Goal: Transaction & Acquisition: Book appointment/travel/reservation

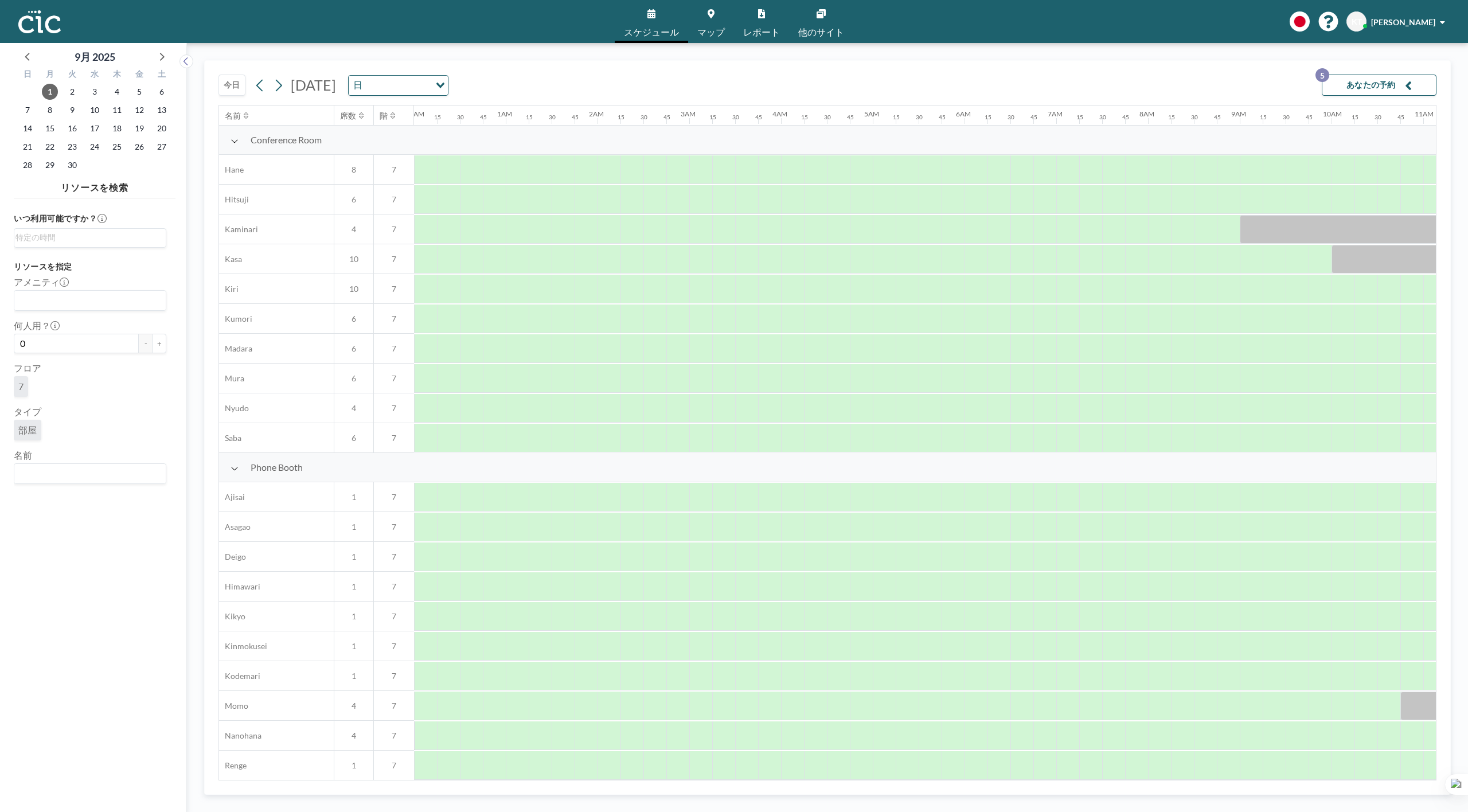
scroll to position [0, 1155]
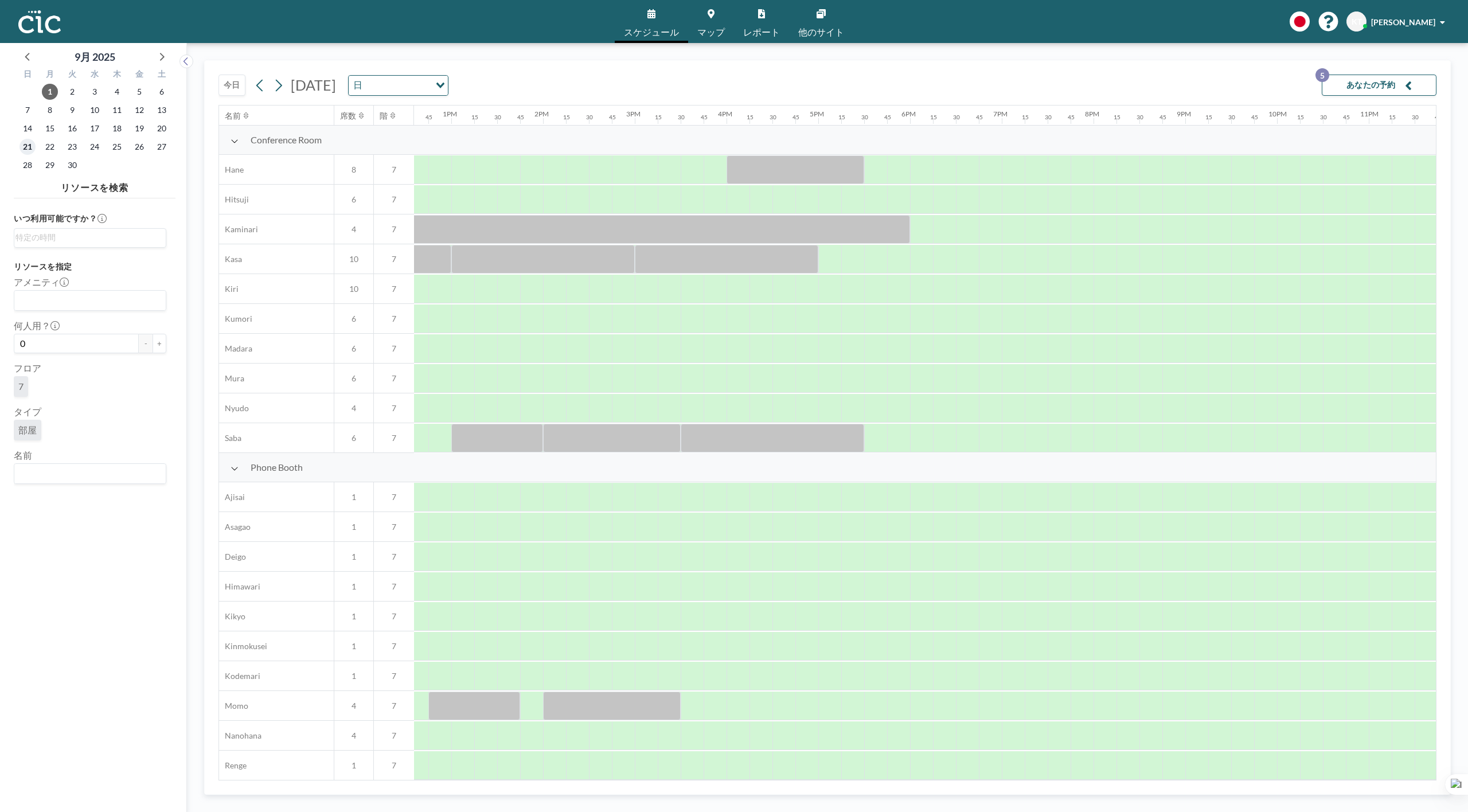
click at [32, 143] on span "21" at bounding box center [27, 147] width 16 height 16
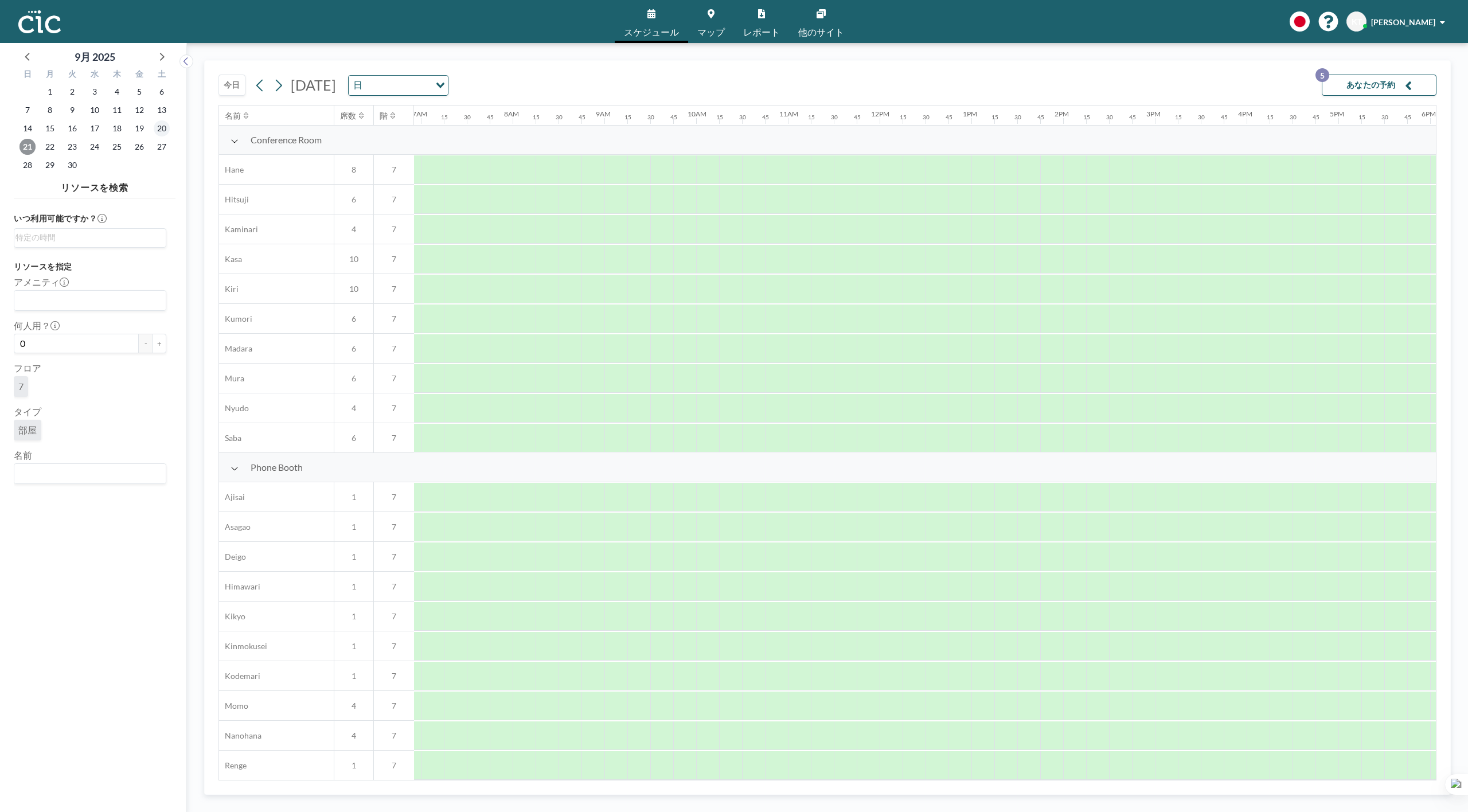
scroll to position [0, 711]
click at [156, 129] on span "20" at bounding box center [161, 128] width 16 height 16
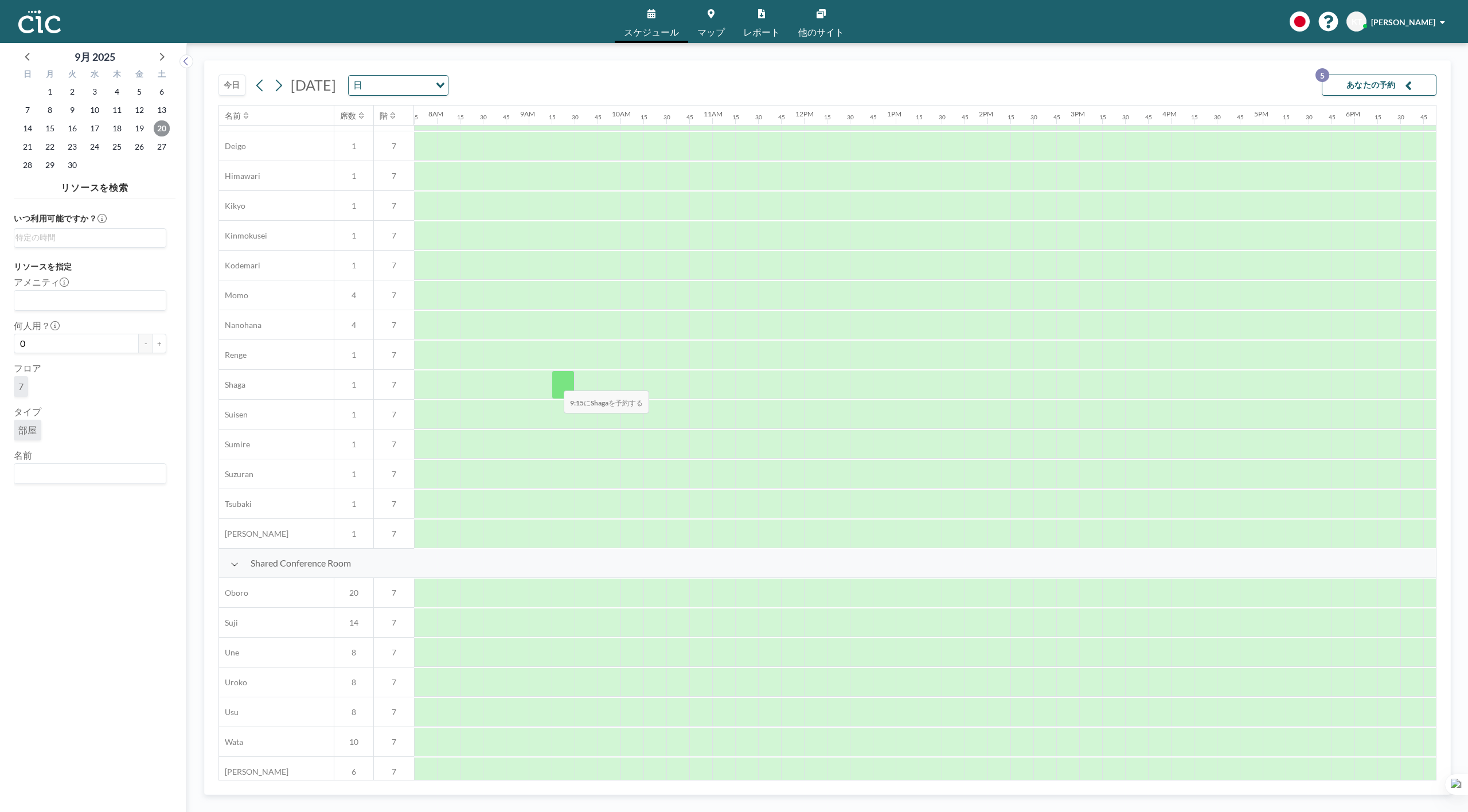
scroll to position [425, 711]
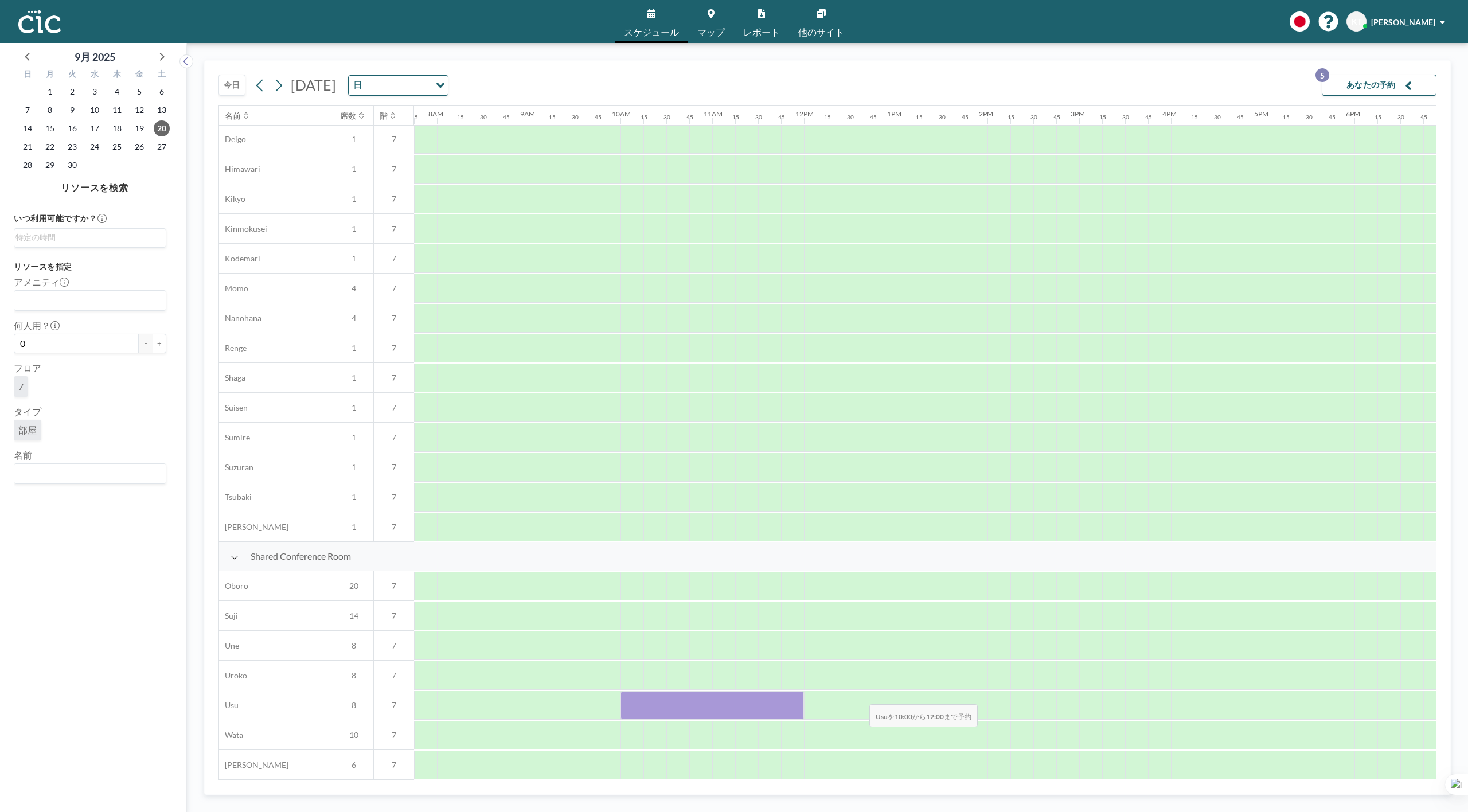
drag, startPoint x: 630, startPoint y: 700, endPoint x: 860, endPoint y: 697, distance: 230.0
click at [860, 697] on div at bounding box center [803, 705] width 2202 height 30
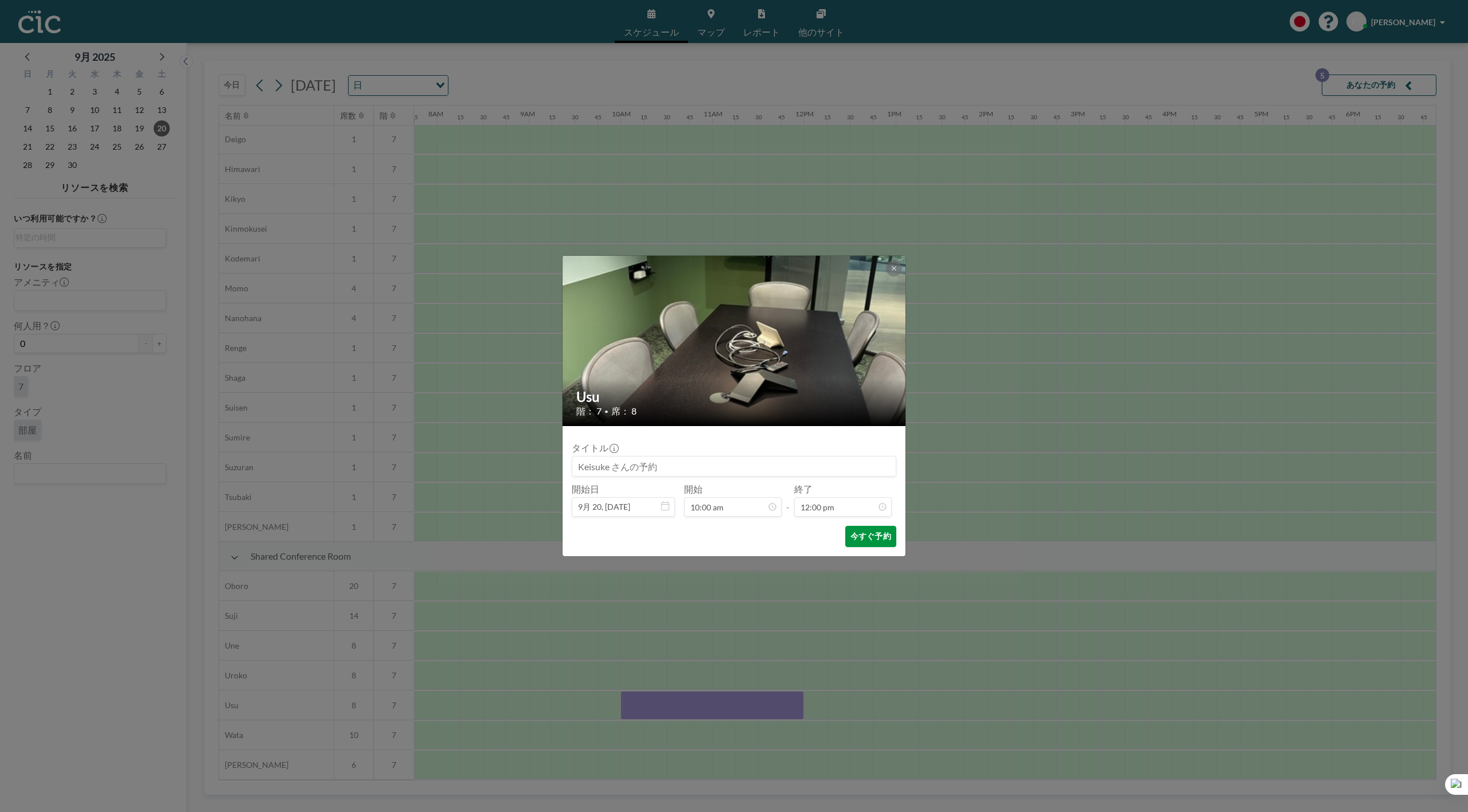
click at [868, 540] on button "今すぐ予約" at bounding box center [871, 536] width 51 height 21
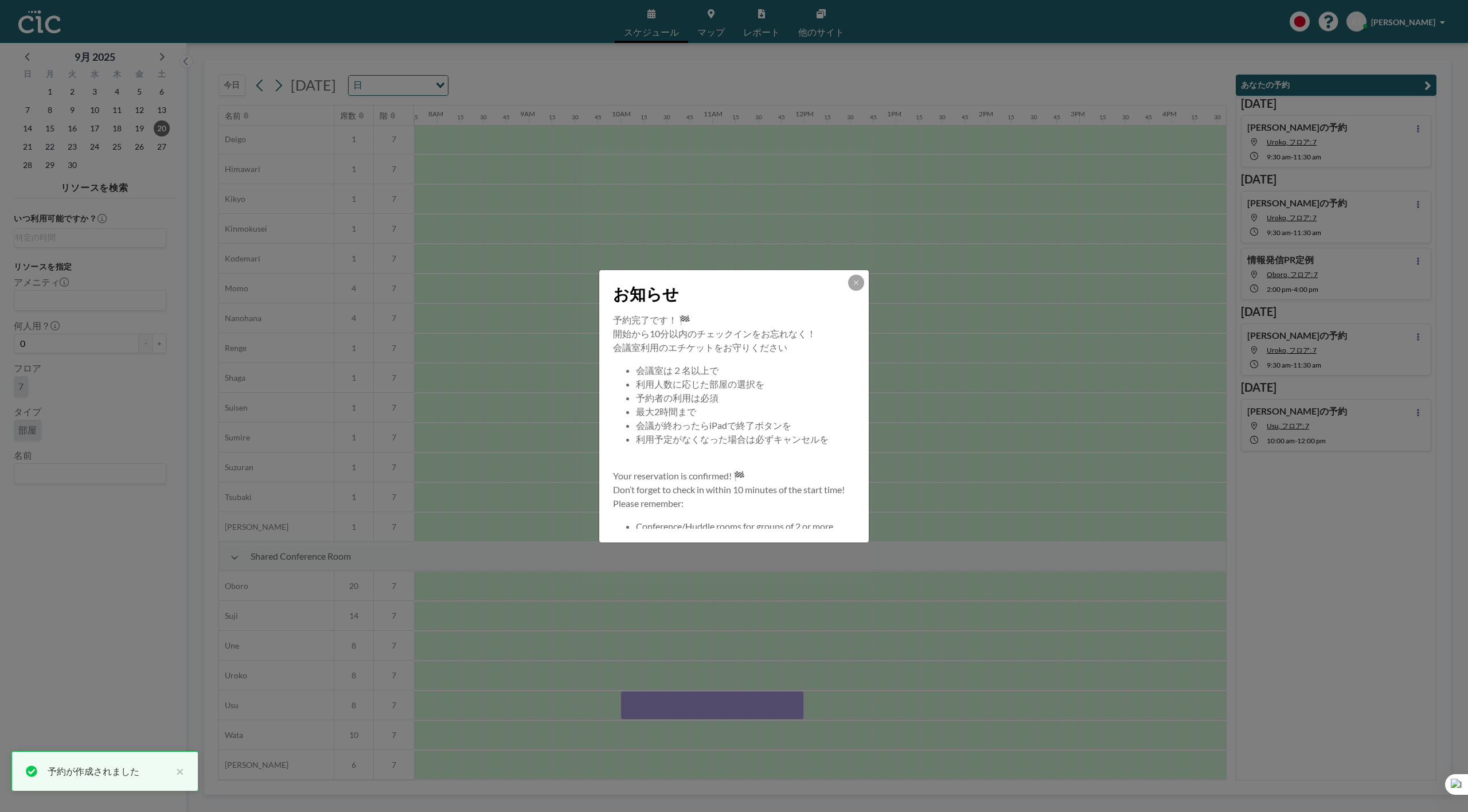
click at [818, 697] on div "お知らせ 予約完了です！ 🏁 開始から10分以内のチェックインをお忘れなく！ 会議室利用のエチケットをお守りください 会議室は２名以上で 利用人数に応じた部屋…" at bounding box center [734, 406] width 1468 height 812
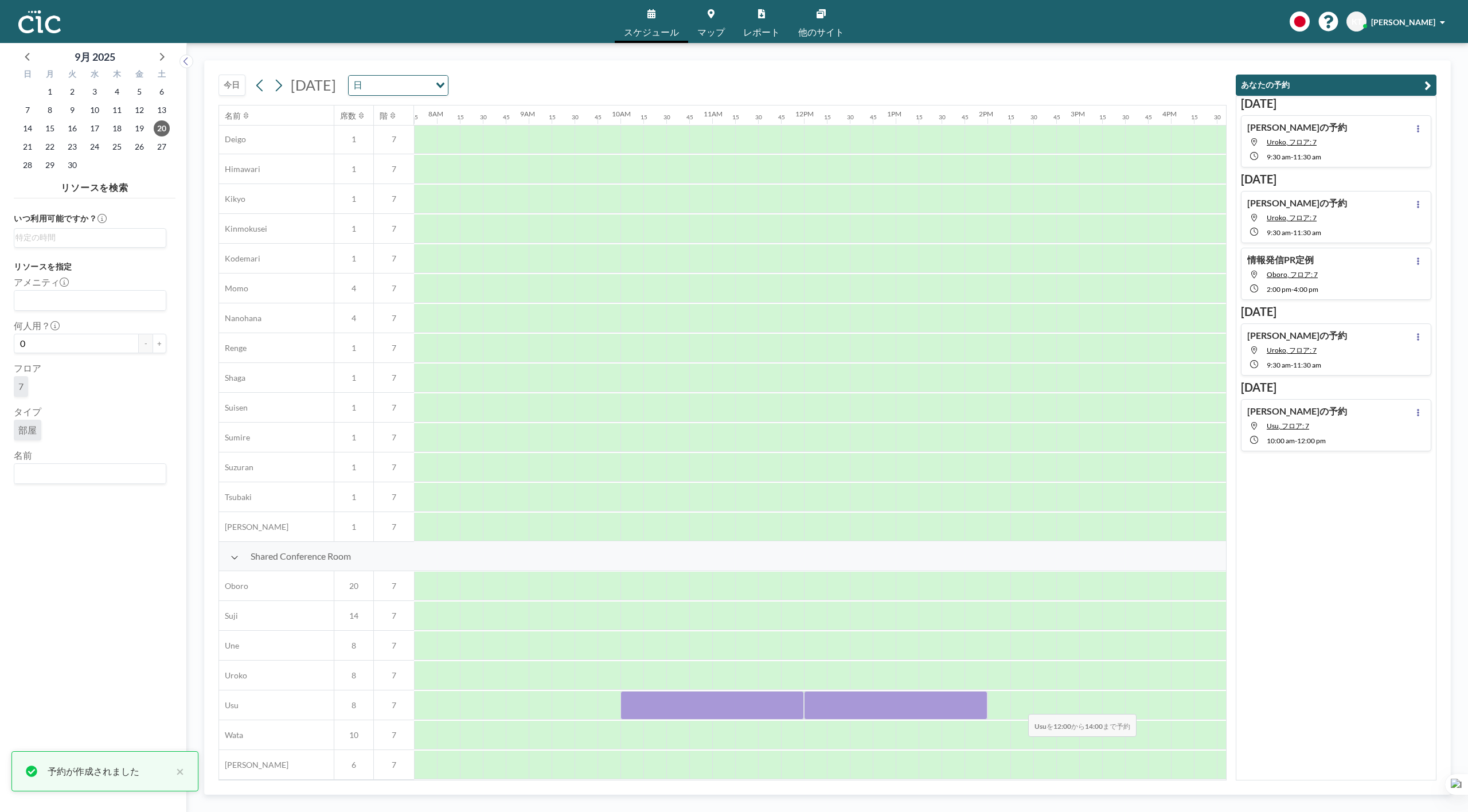
drag, startPoint x: 818, startPoint y: 697, endPoint x: 1019, endPoint y: 706, distance: 201.2
click at [1019, 706] on div at bounding box center [803, 705] width 2202 height 30
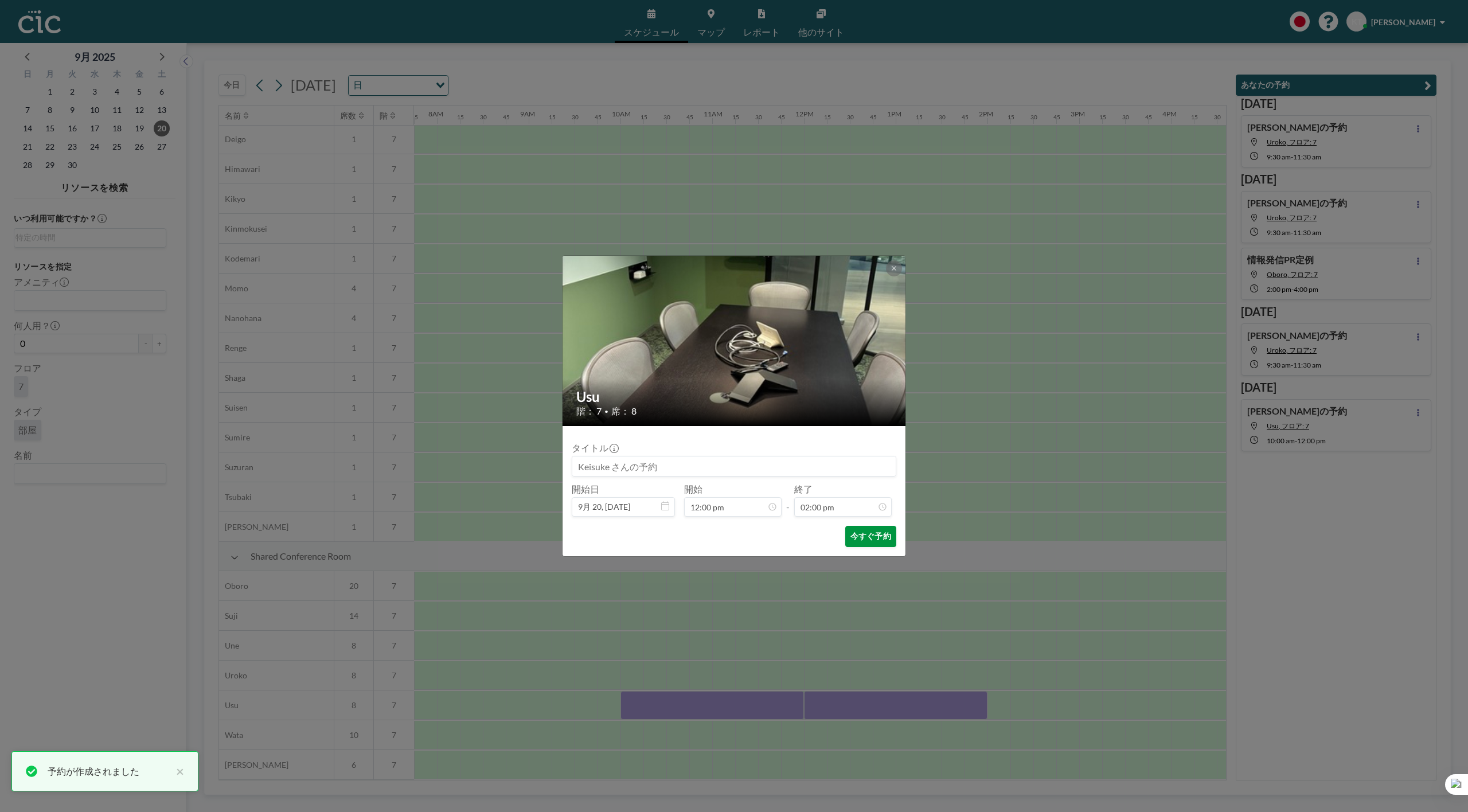
click at [885, 544] on button "今すぐ予約" at bounding box center [871, 536] width 51 height 21
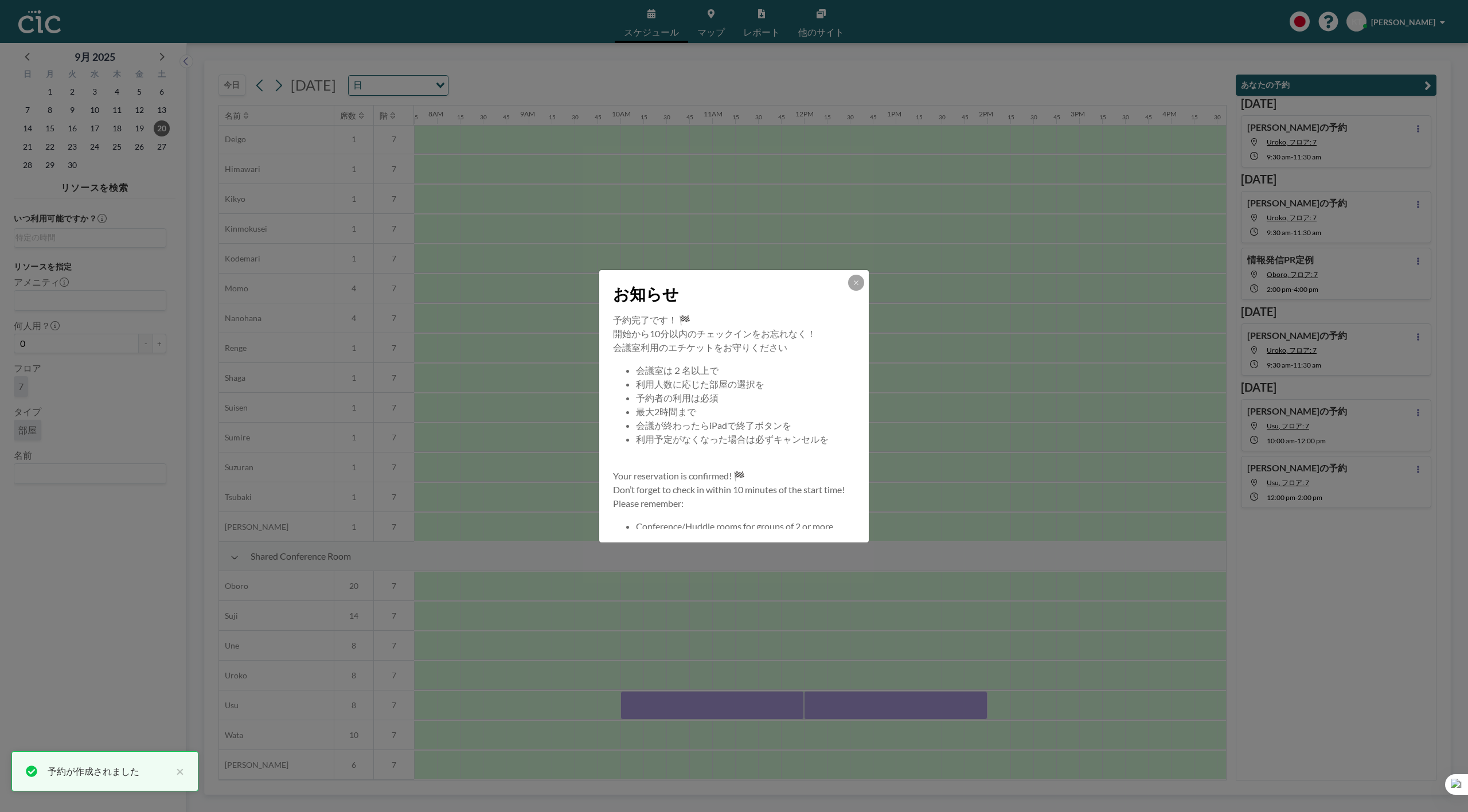
click at [994, 694] on div "お知らせ 予約完了です！ 🏁 開始から10分以内のチェックインをお忘れなく！ 会議室利用のエチケットをお守りください 会議室は２名以上で 利用人数に応じた部屋…" at bounding box center [734, 406] width 1468 height 812
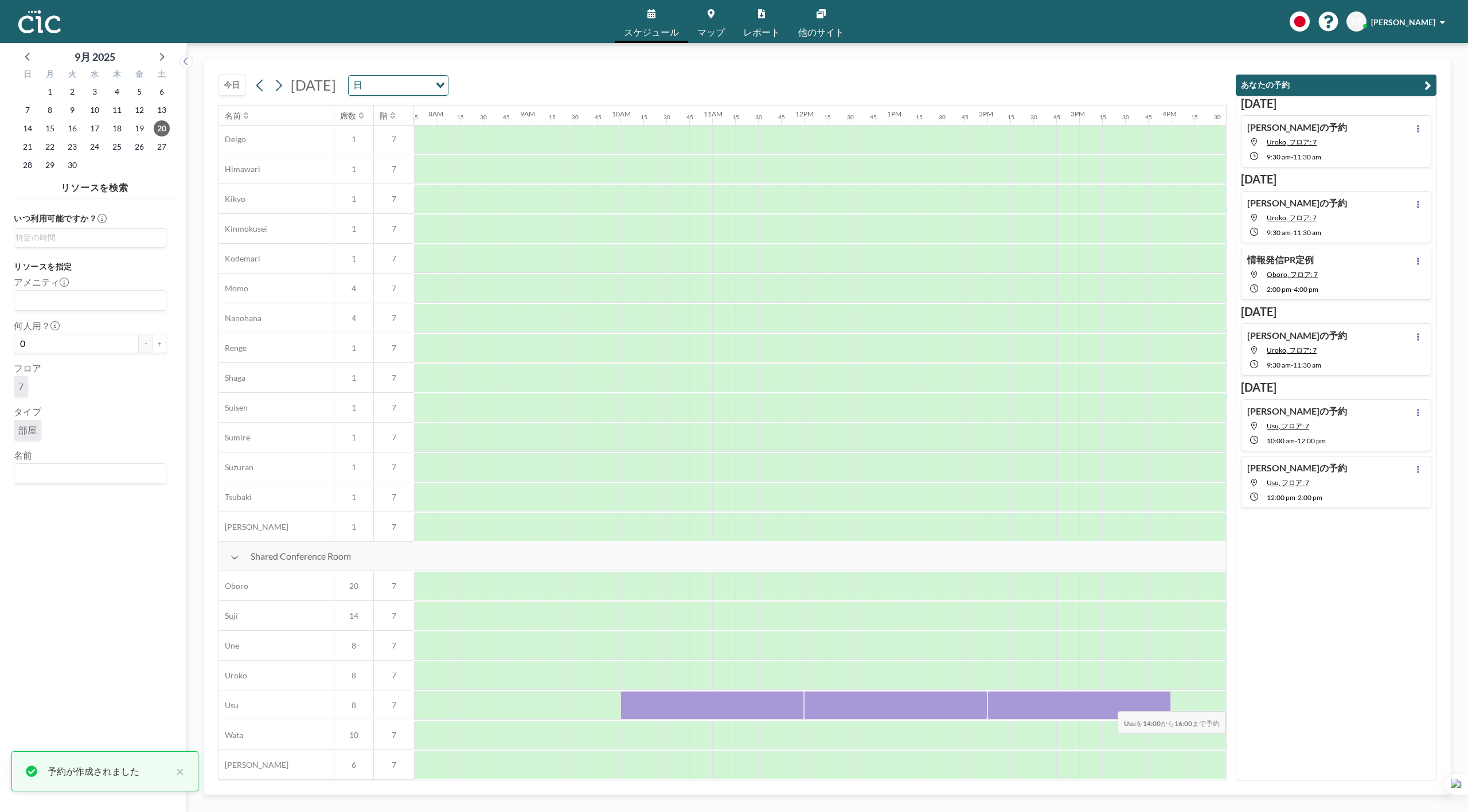
drag, startPoint x: 996, startPoint y: 697, endPoint x: 1170, endPoint y: 703, distance: 174.1
click at [1170, 703] on div at bounding box center [1080, 705] width 184 height 29
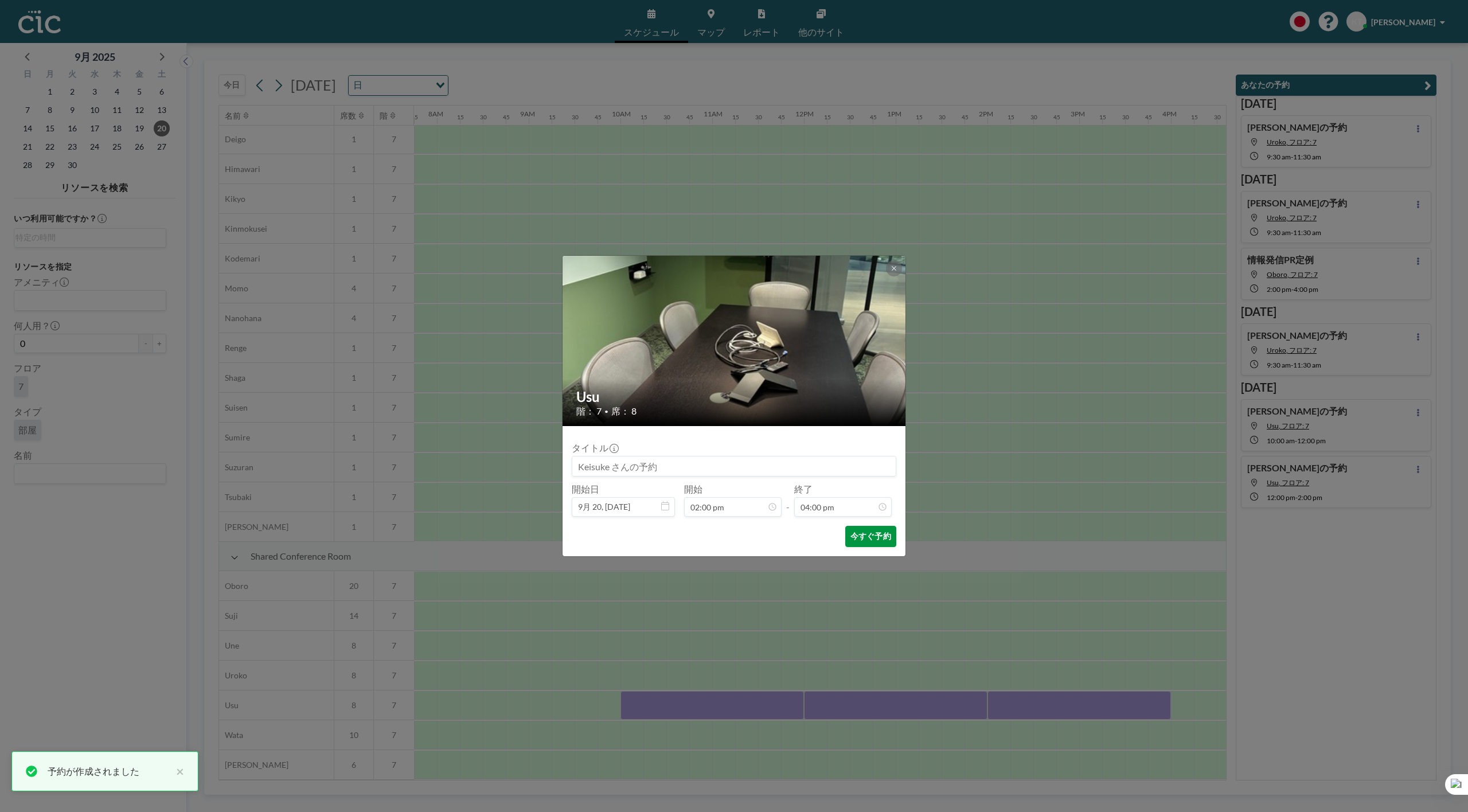
click at [893, 541] on button "今すぐ予約" at bounding box center [871, 536] width 51 height 21
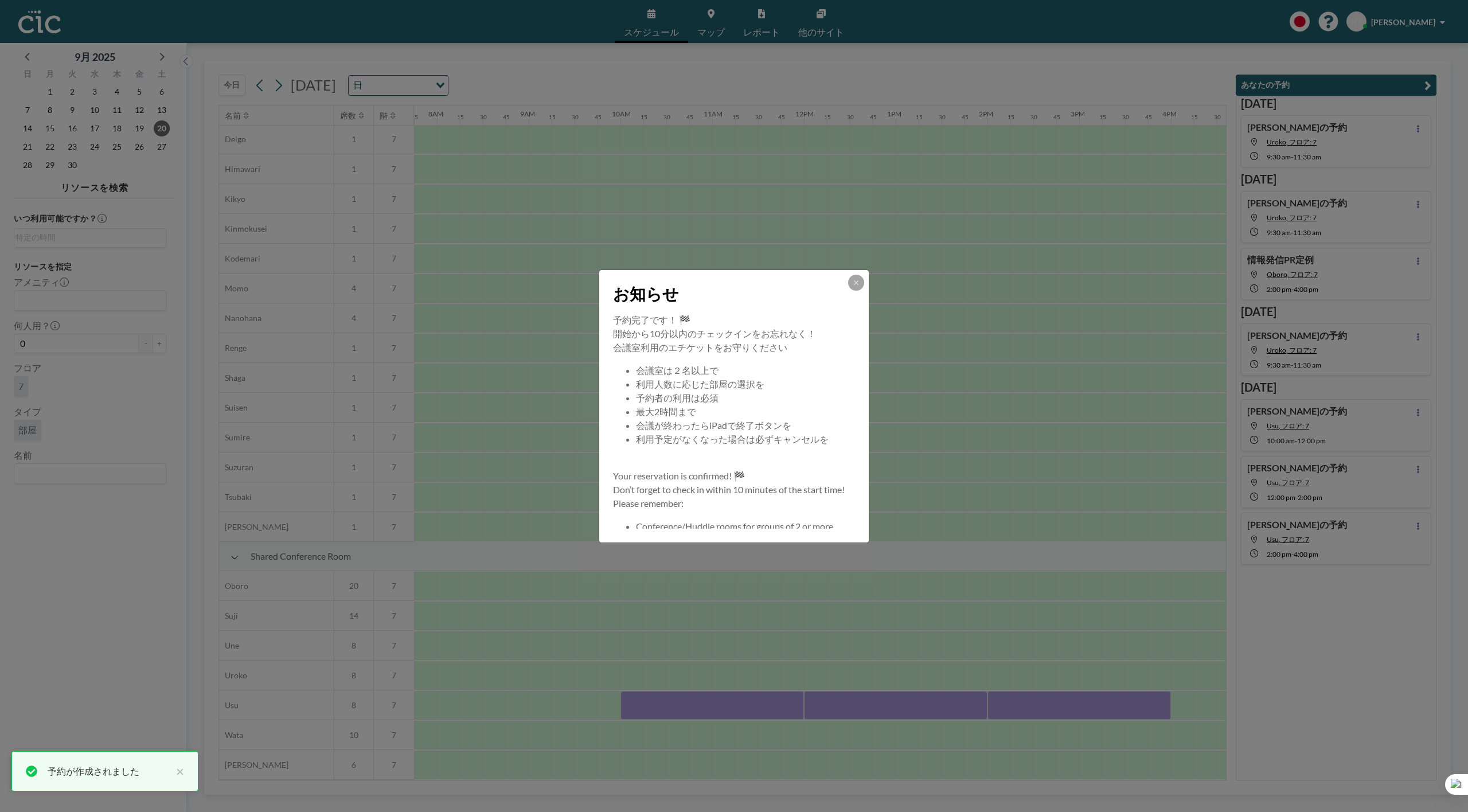
drag, startPoint x: 922, startPoint y: 777, endPoint x: 978, endPoint y: 779, distance: 56.0
click at [978, 779] on div "お知らせ 予約完了です！ 🏁 開始から10分以内のチェックインをお忘れなく！ 会議室利用のエチケットをお守りください 会議室は２名以上で 利用人数に応じた部屋…" at bounding box center [734, 406] width 1468 height 812
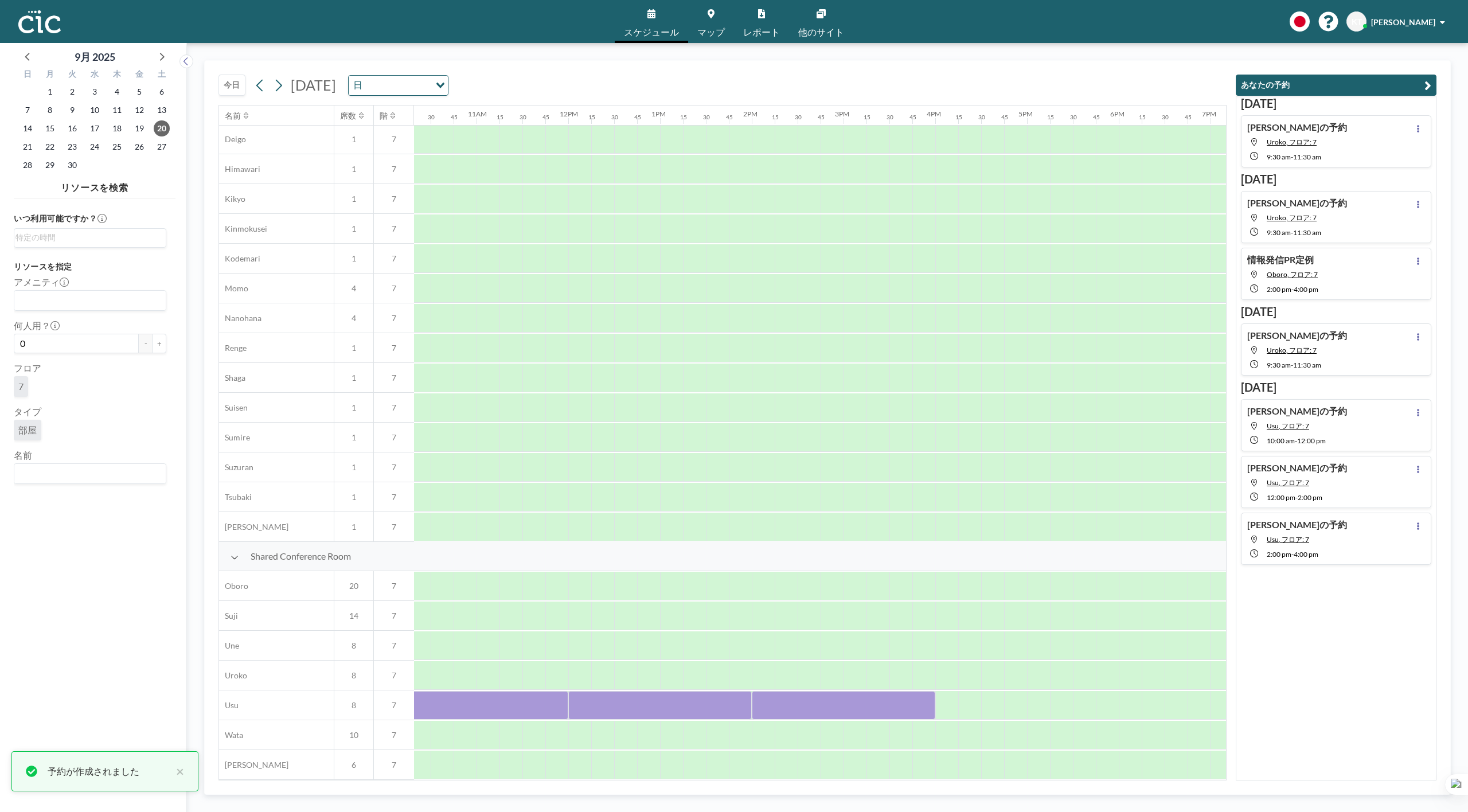
scroll to position [425, 954]
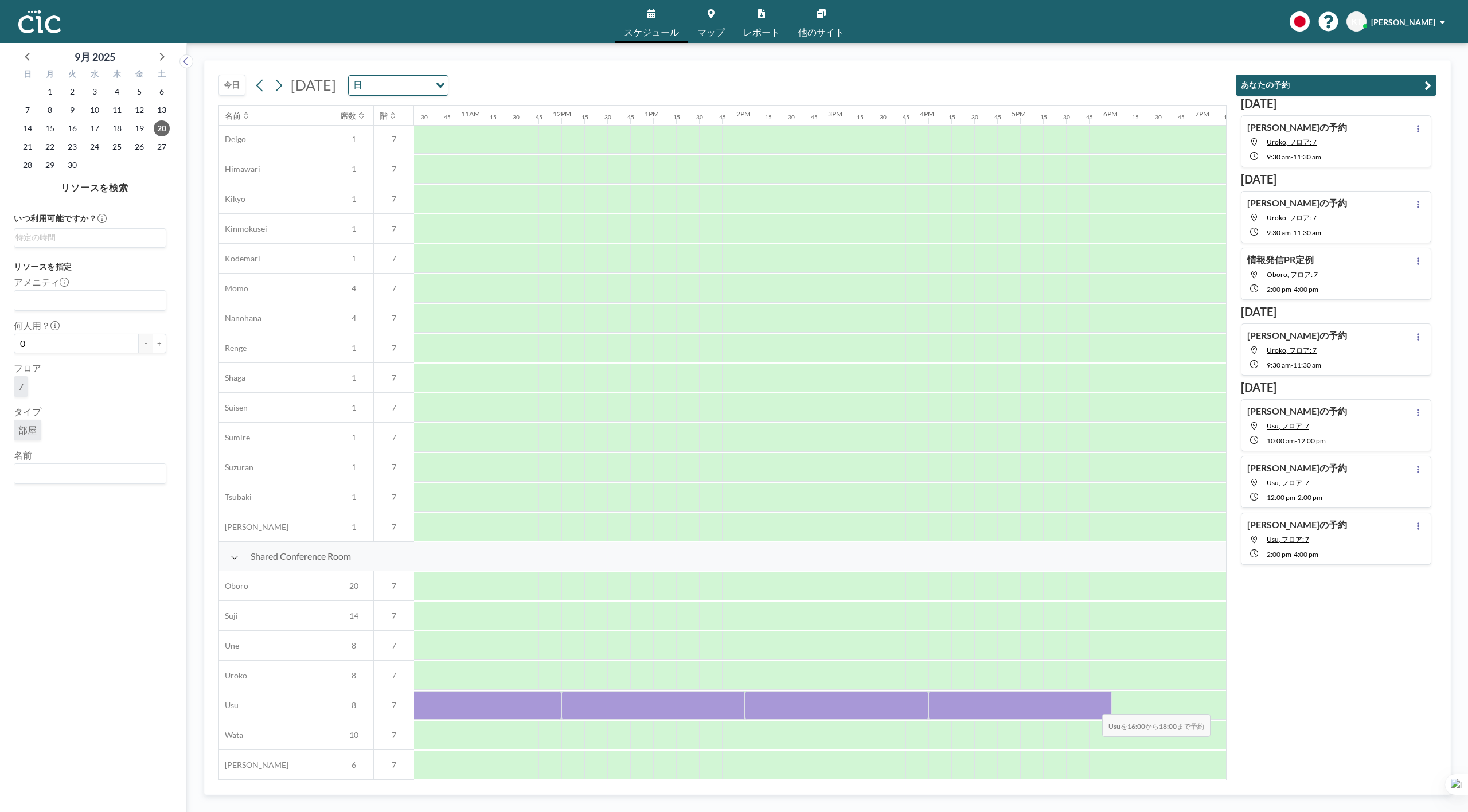
drag, startPoint x: 947, startPoint y: 703, endPoint x: 1094, endPoint y: 706, distance: 147.0
click at [1094, 706] on div at bounding box center [1020, 705] width 184 height 29
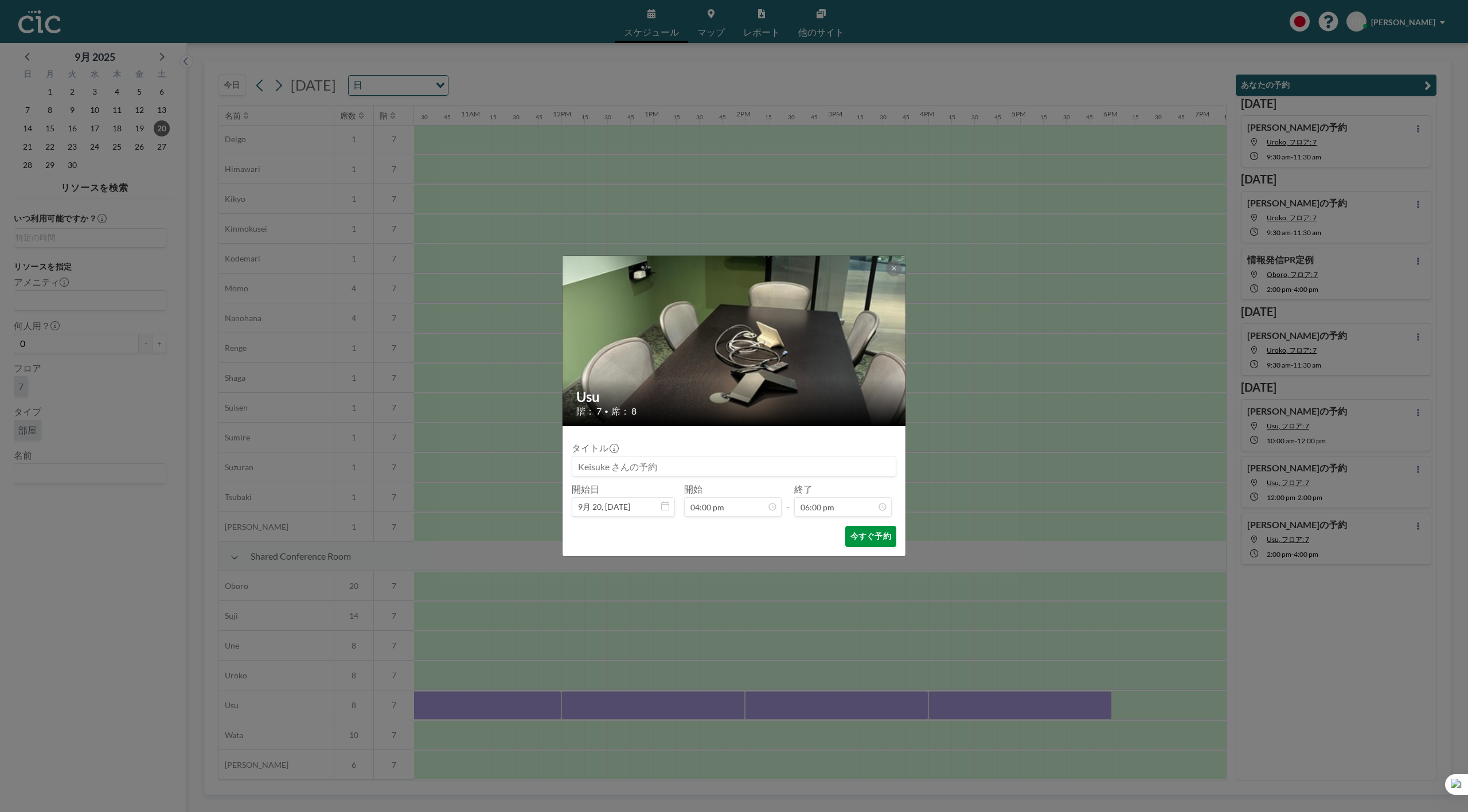
click at [881, 541] on button "今すぐ予約" at bounding box center [871, 536] width 51 height 21
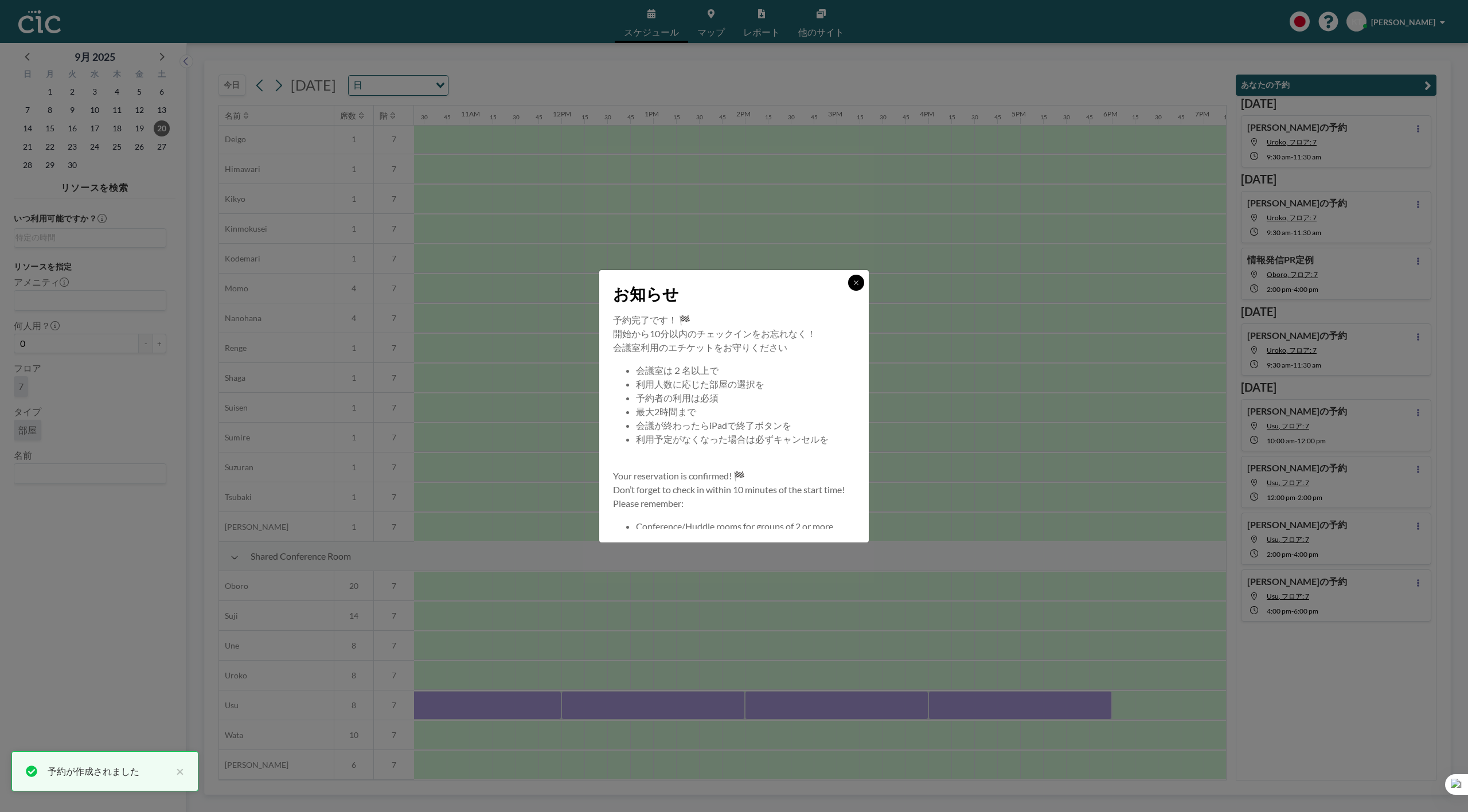
click at [851, 288] on button at bounding box center [856, 282] width 16 height 16
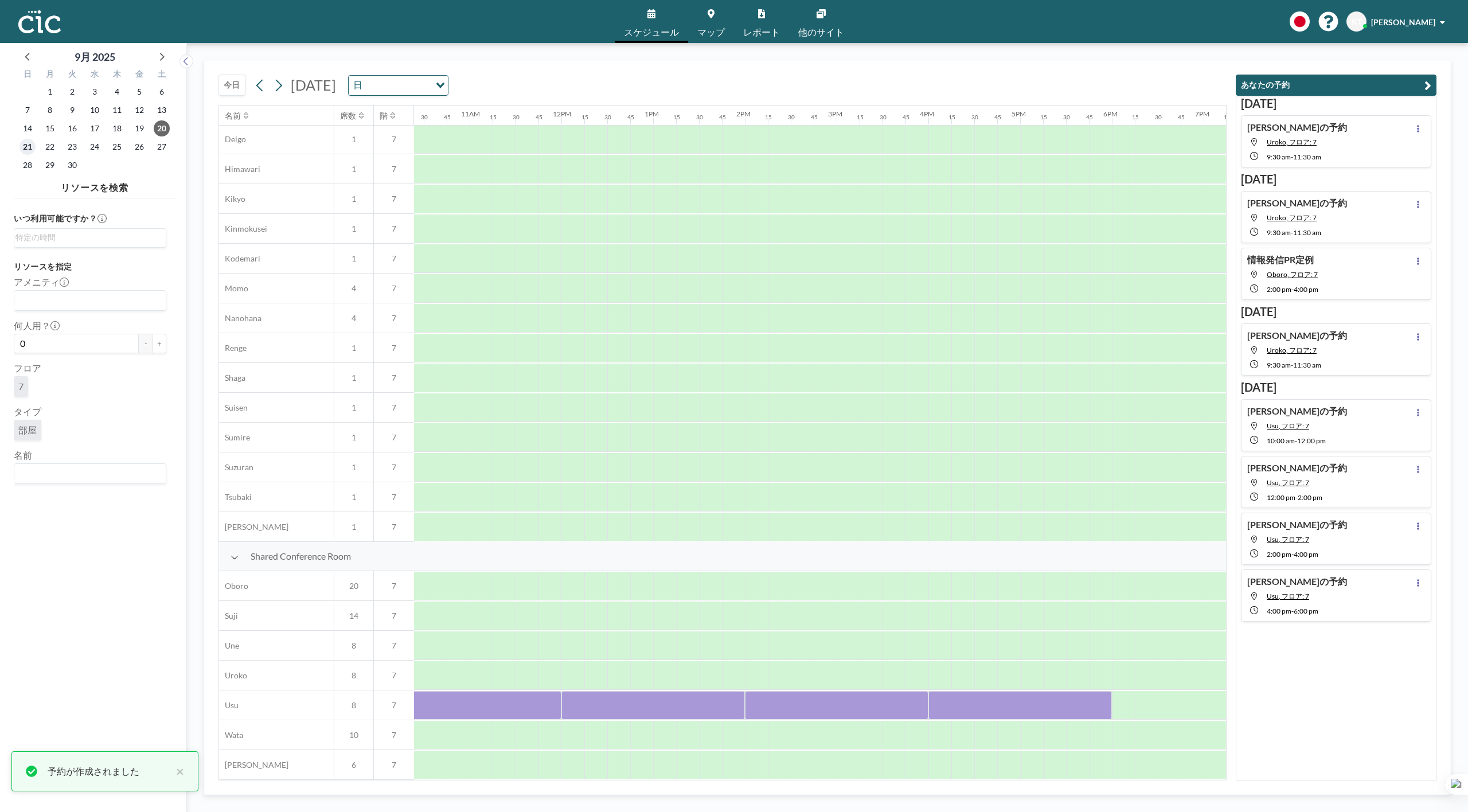
click at [31, 147] on span "21" at bounding box center [27, 147] width 16 height 16
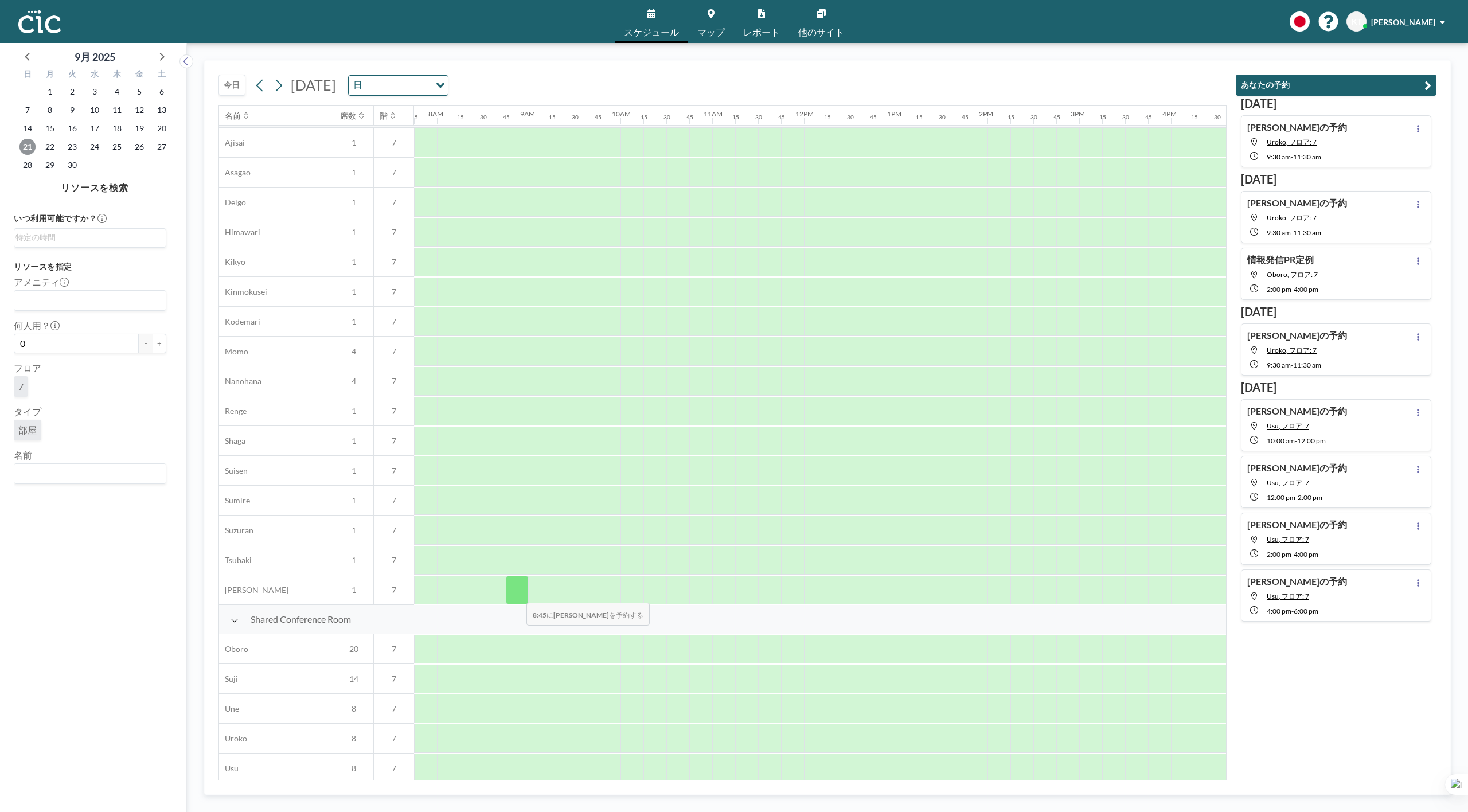
scroll to position [425, 711]
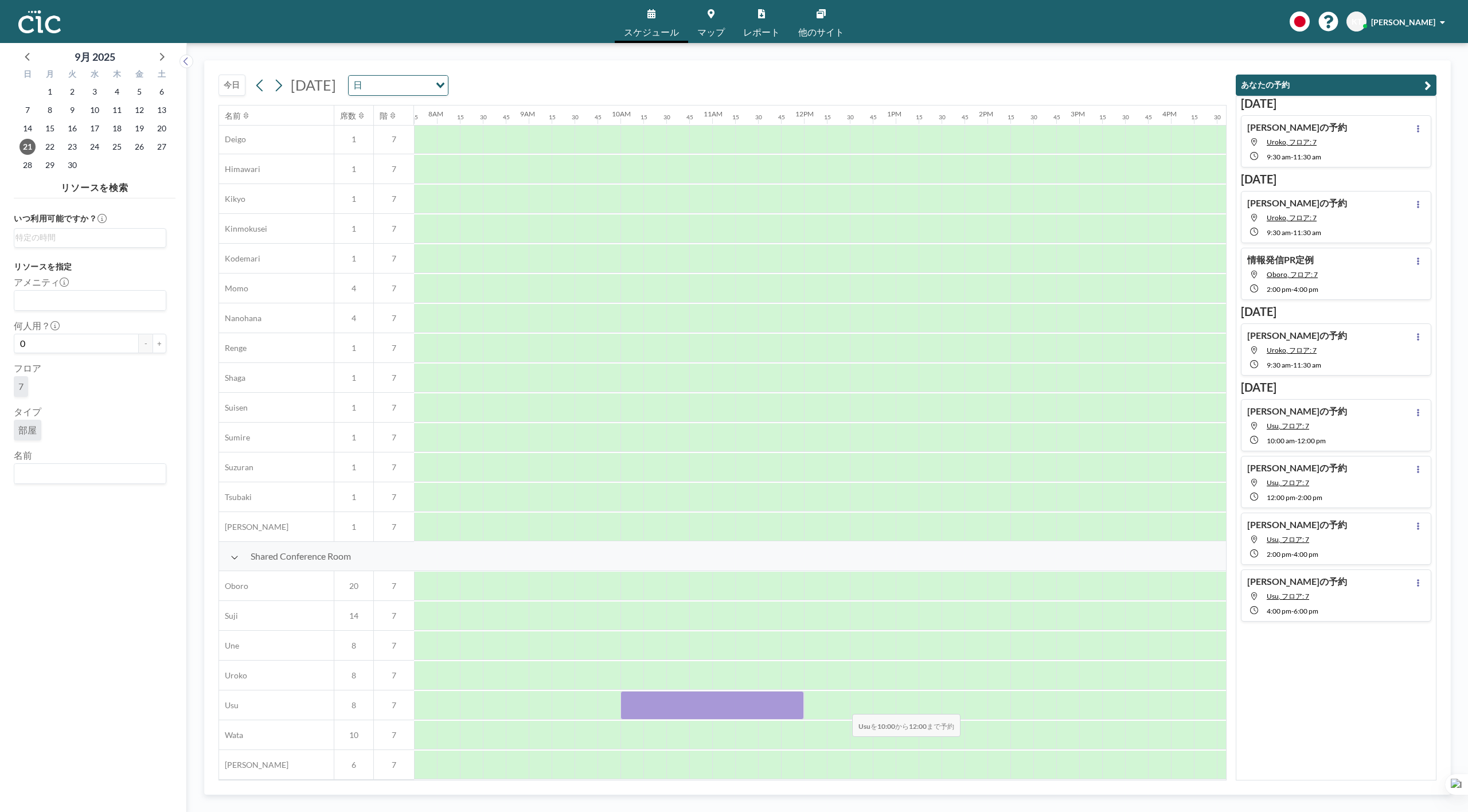
drag, startPoint x: 636, startPoint y: 690, endPoint x: 843, endPoint y: 706, distance: 207.6
click at [843, 706] on div at bounding box center [803, 705] width 2202 height 30
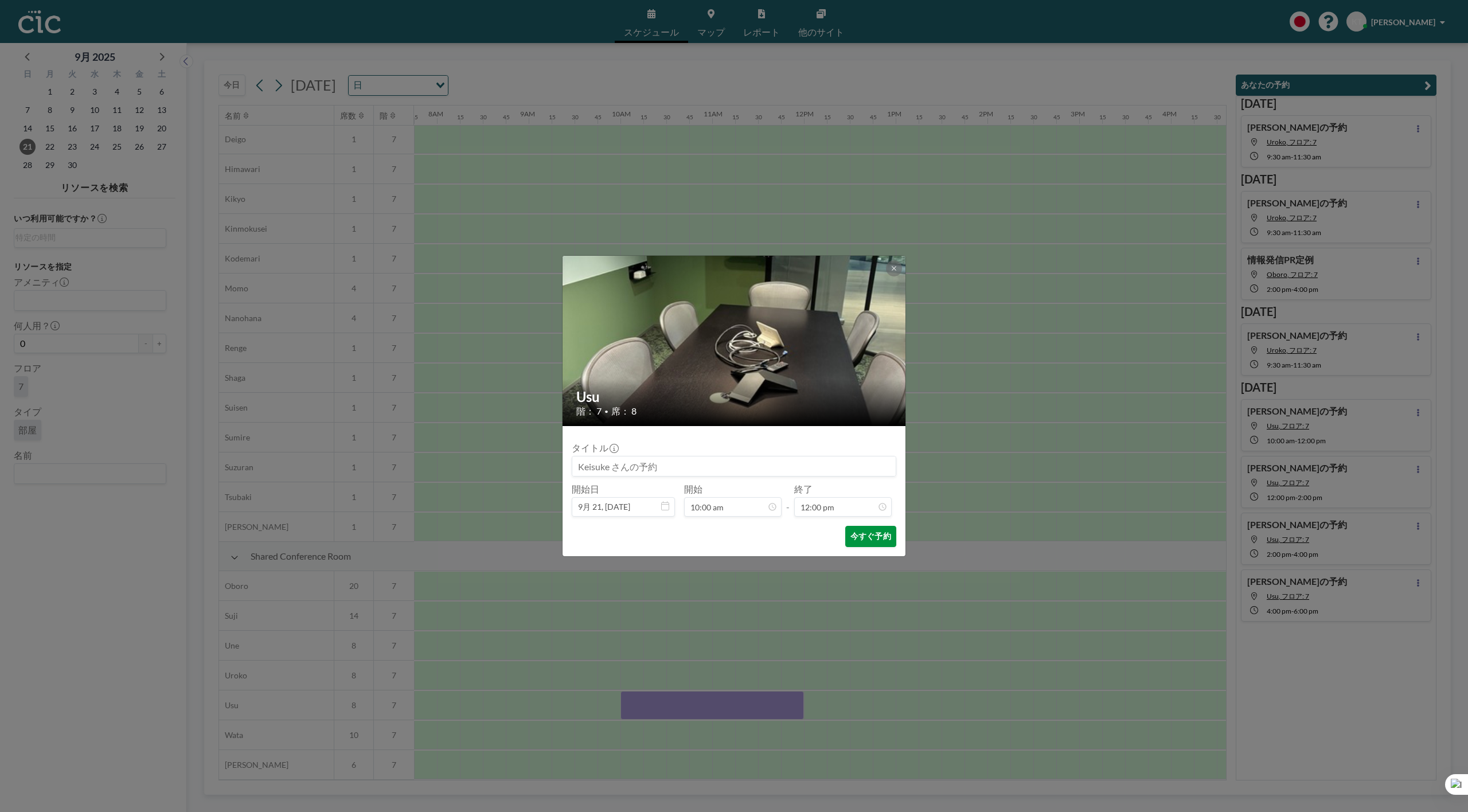
click at [862, 547] on button "今すぐ予約" at bounding box center [871, 536] width 51 height 21
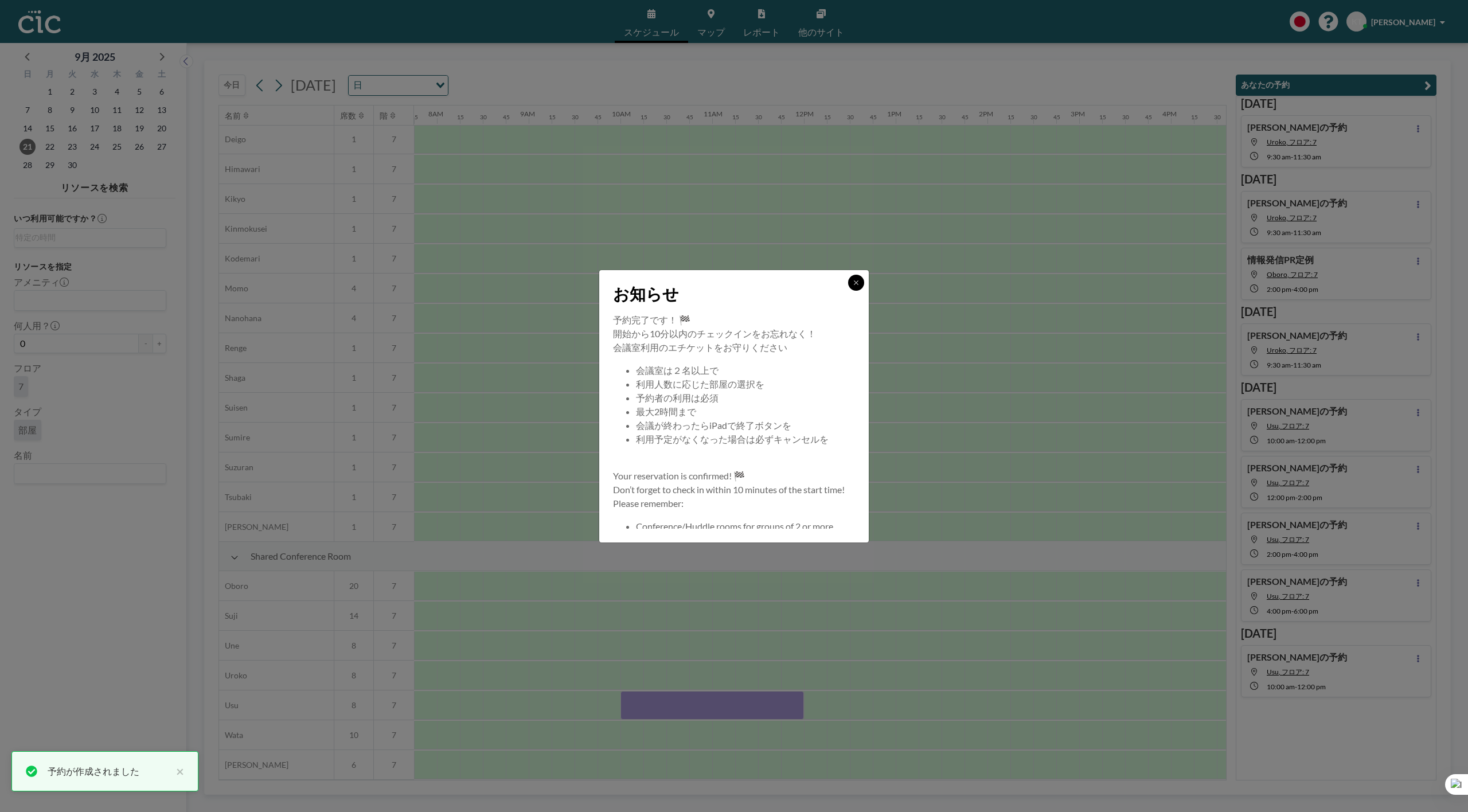
click at [855, 288] on button at bounding box center [856, 282] width 16 height 16
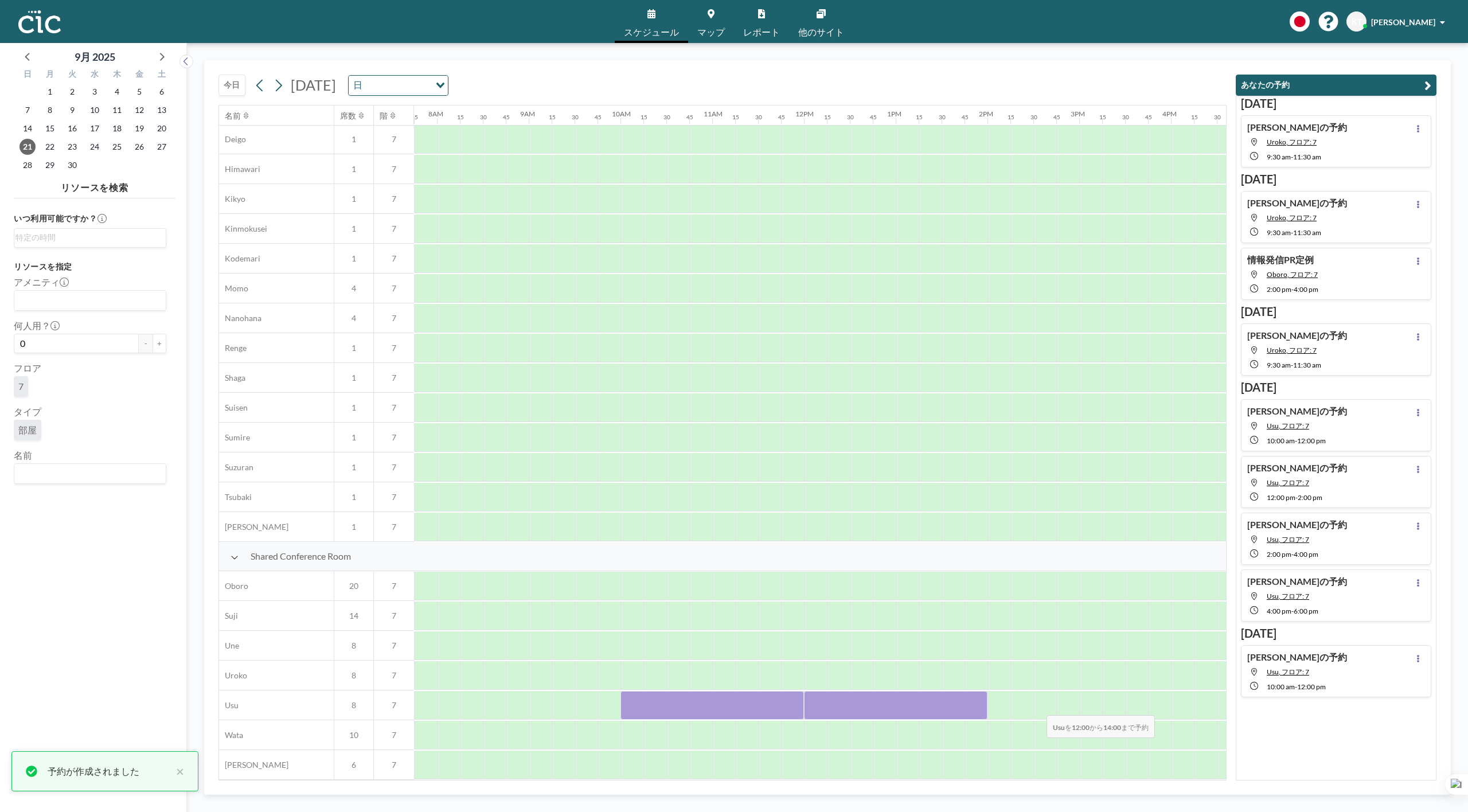
drag, startPoint x: 821, startPoint y: 698, endPoint x: 1038, endPoint y: 707, distance: 217.2
click at [1038, 707] on div at bounding box center [803, 705] width 2202 height 30
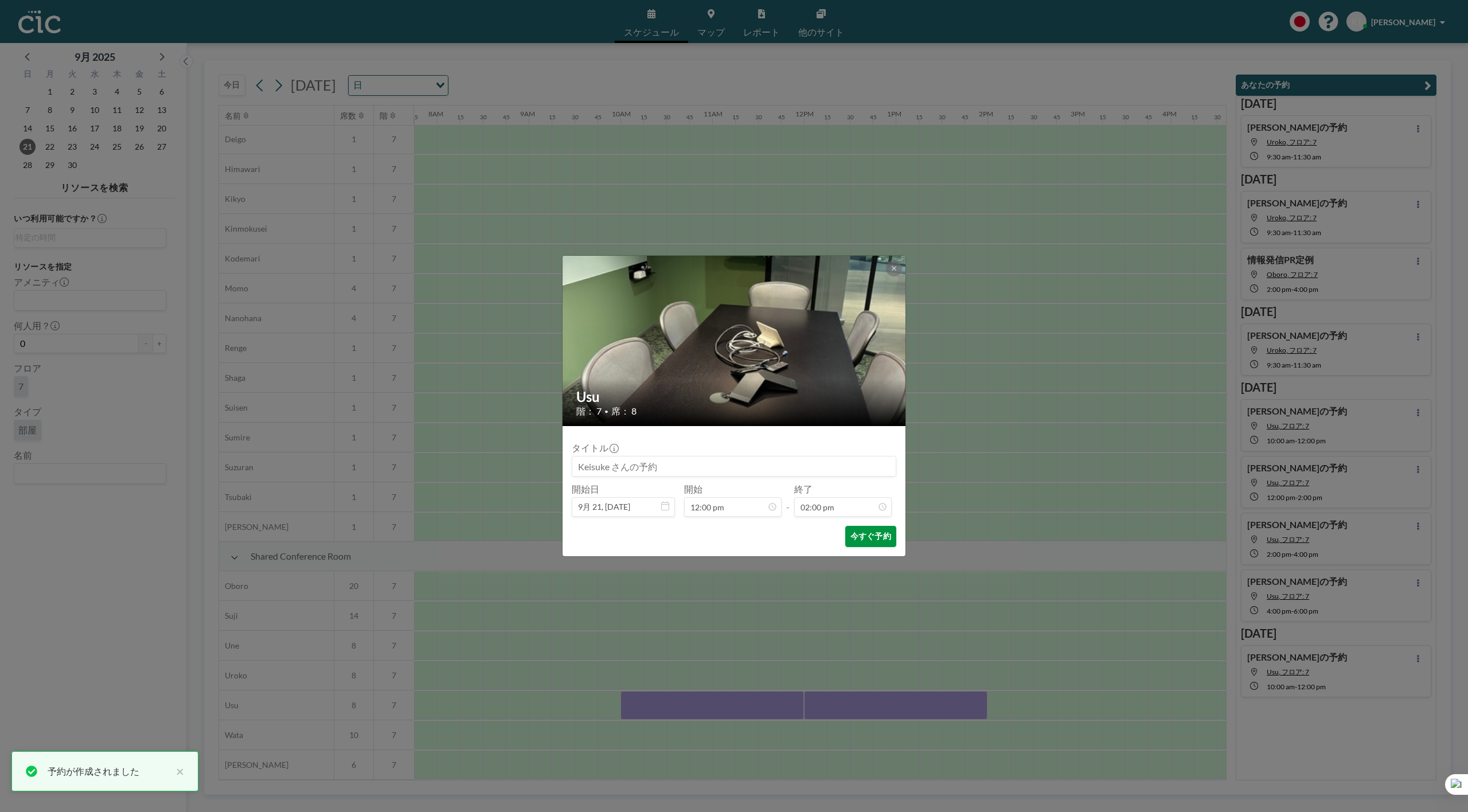
click at [888, 529] on button "今すぐ予約" at bounding box center [871, 536] width 51 height 21
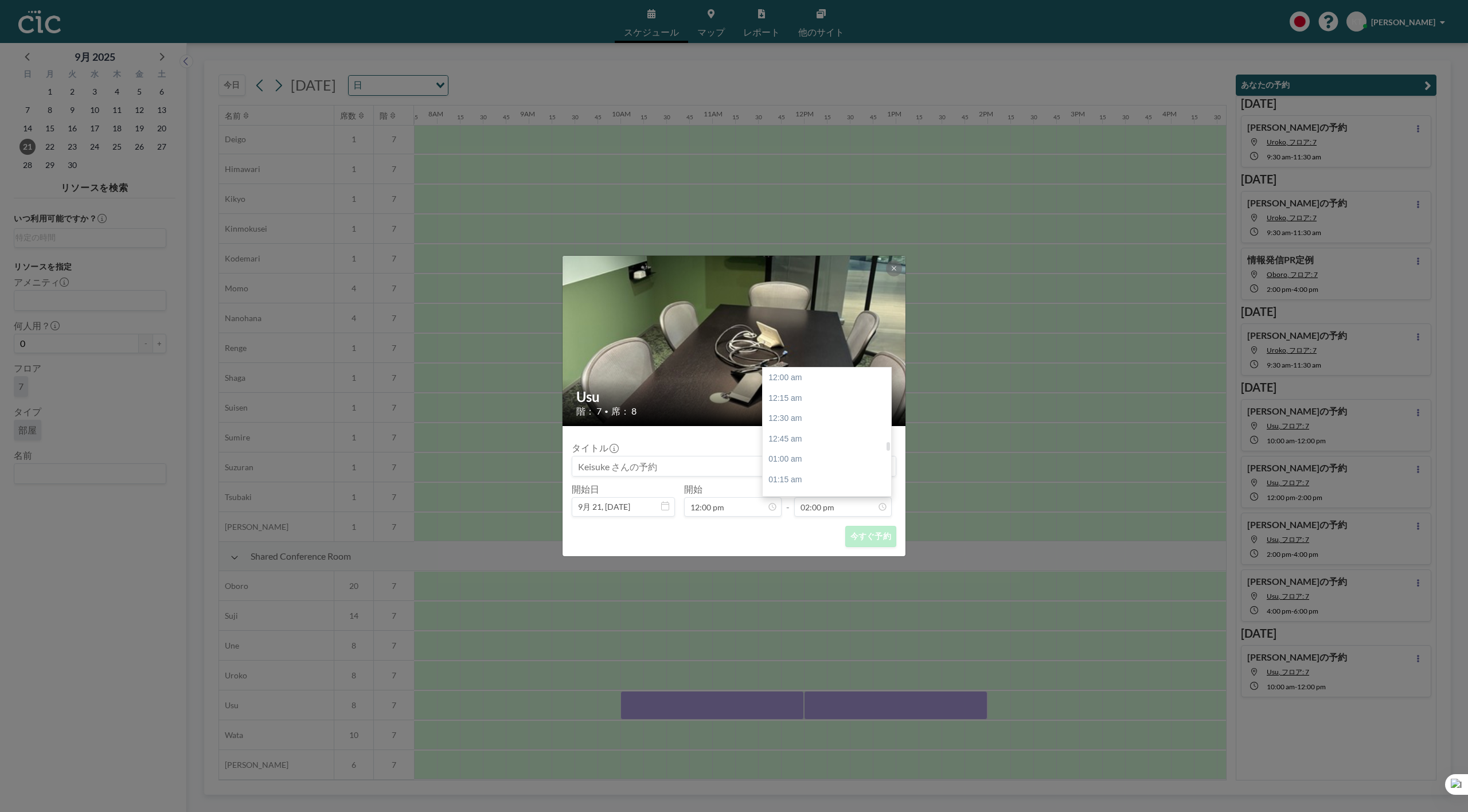
scroll to position [0, 0]
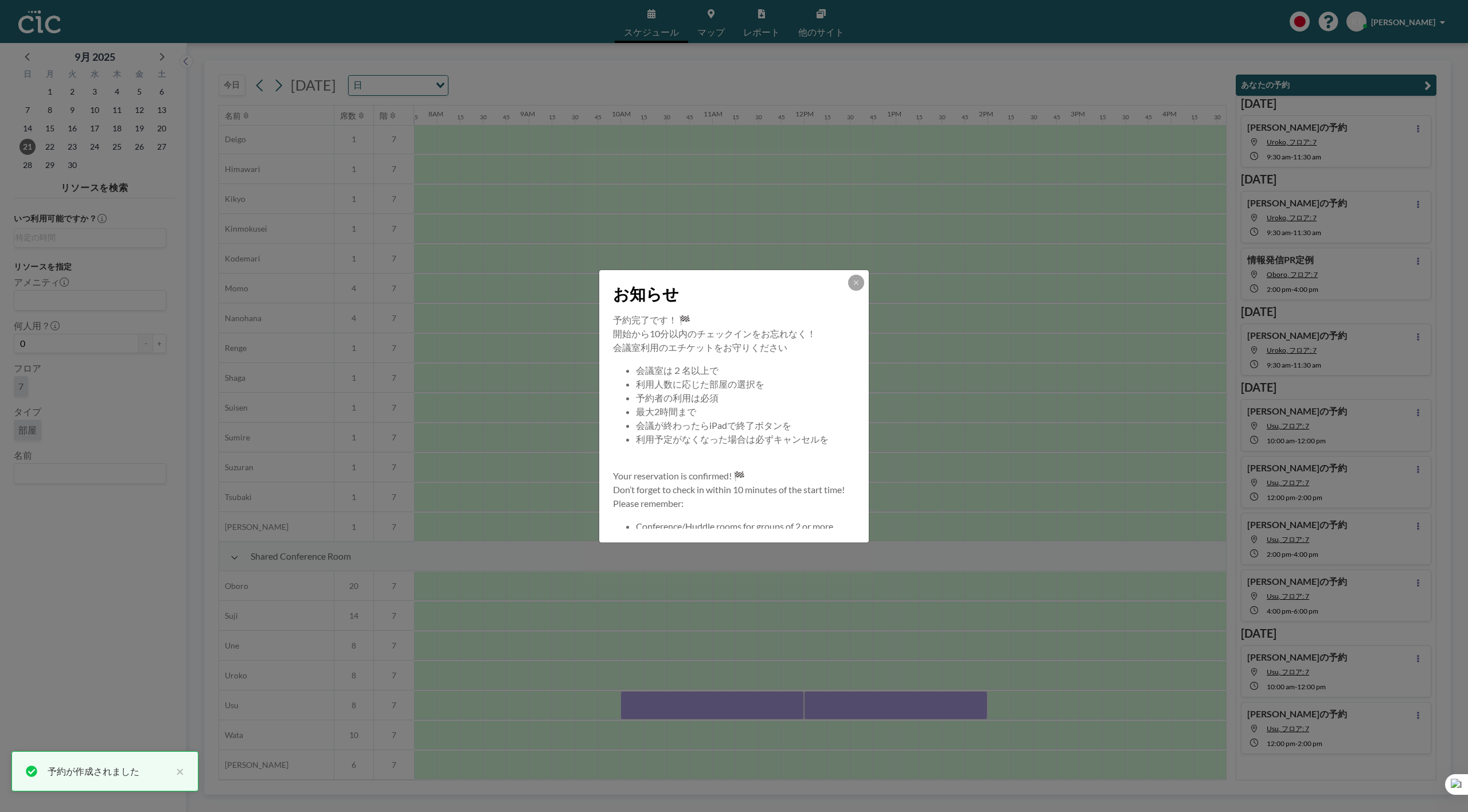
drag, startPoint x: 995, startPoint y: 695, endPoint x: 1043, endPoint y: 697, distance: 48.0
click at [1043, 697] on div "お知らせ 予約完了です！ 🏁 開始から10分以内のチェックインをお忘れなく！ 会議室利用のエチケットをお守りください 会議室は２名以上で 利用人数に応じた部屋…" at bounding box center [734, 406] width 1468 height 812
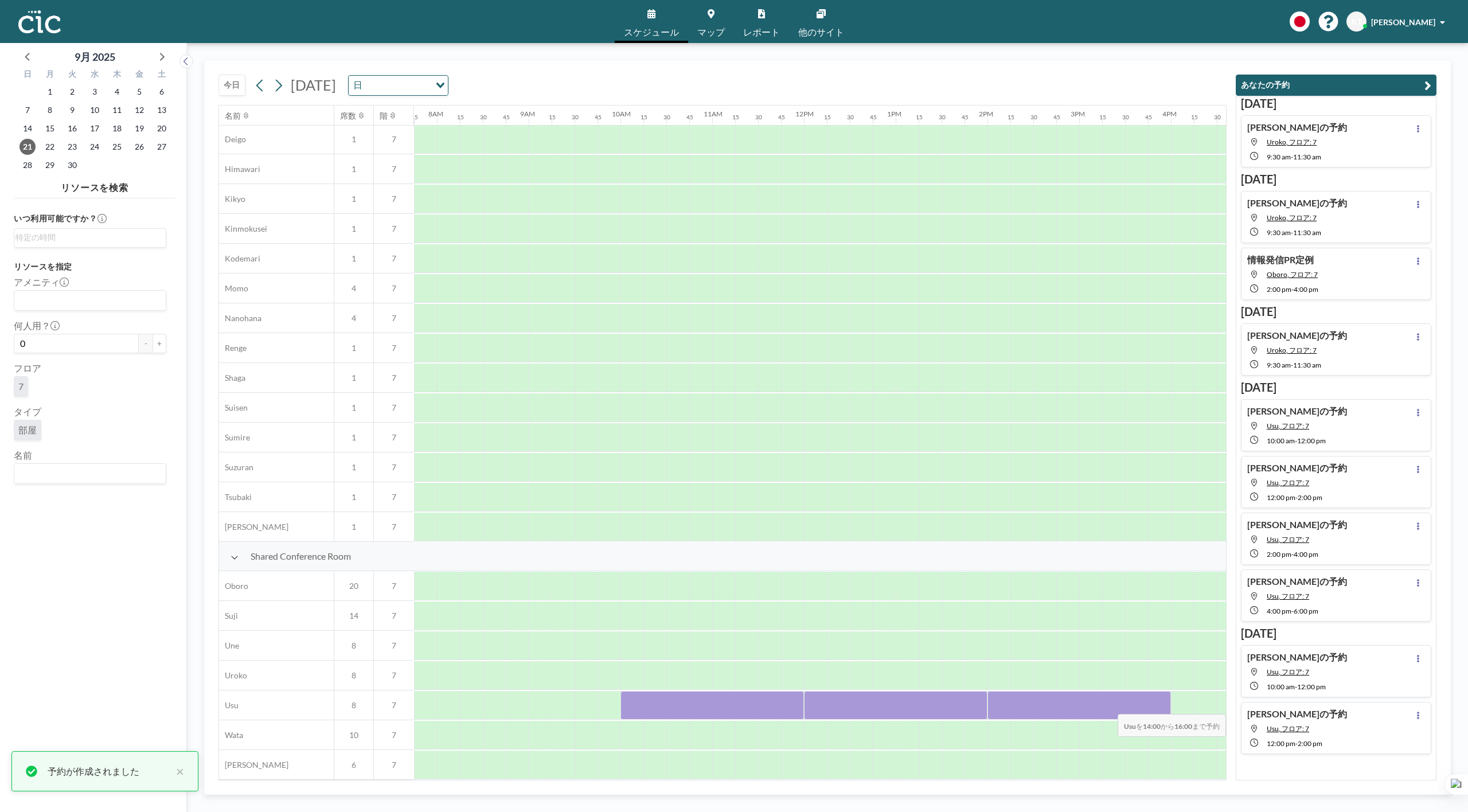
drag, startPoint x: 1008, startPoint y: 697, endPoint x: 1165, endPoint y: 706, distance: 157.3
click at [1165, 706] on div at bounding box center [1080, 705] width 184 height 29
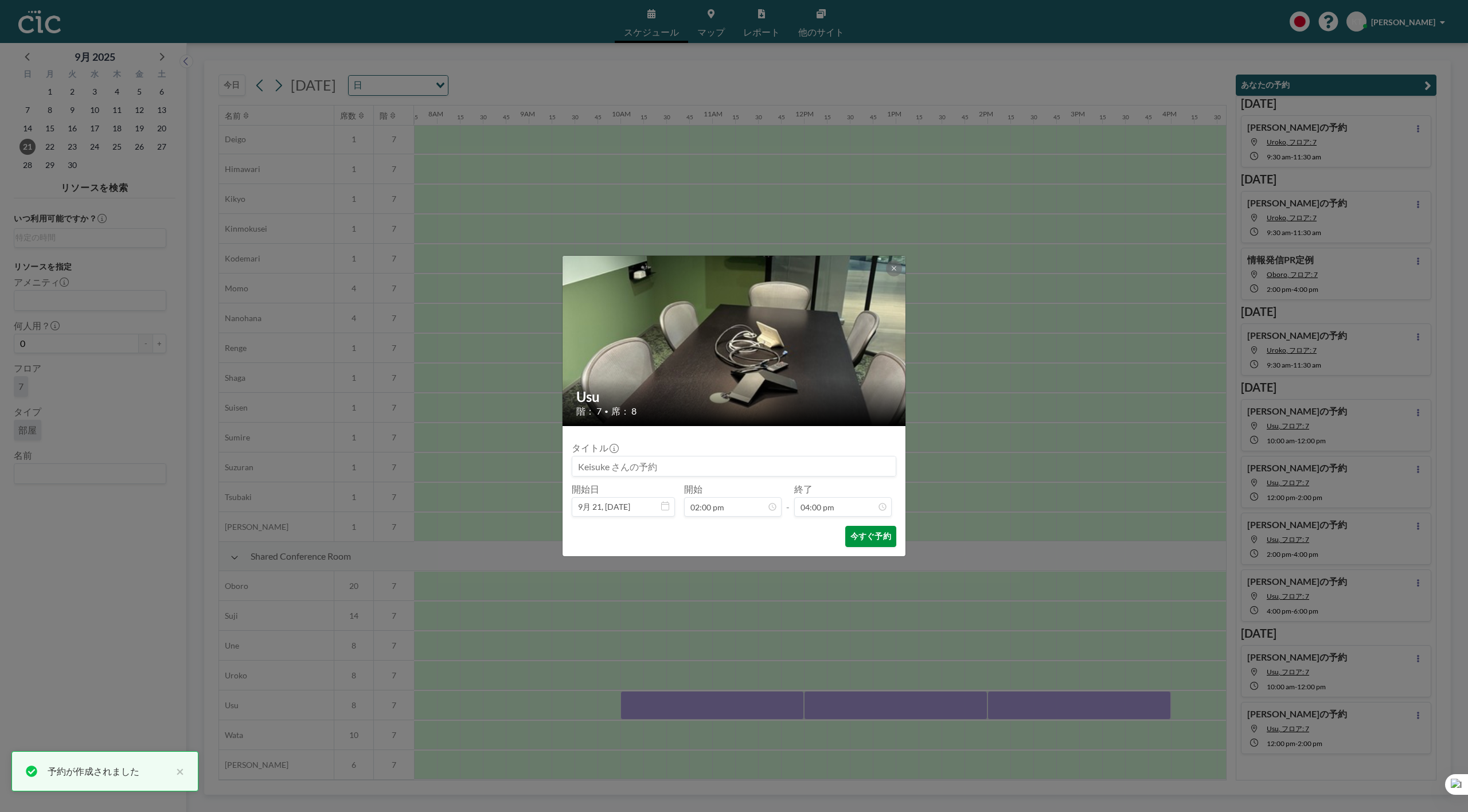
click at [890, 541] on button "今すぐ予約" at bounding box center [871, 536] width 51 height 21
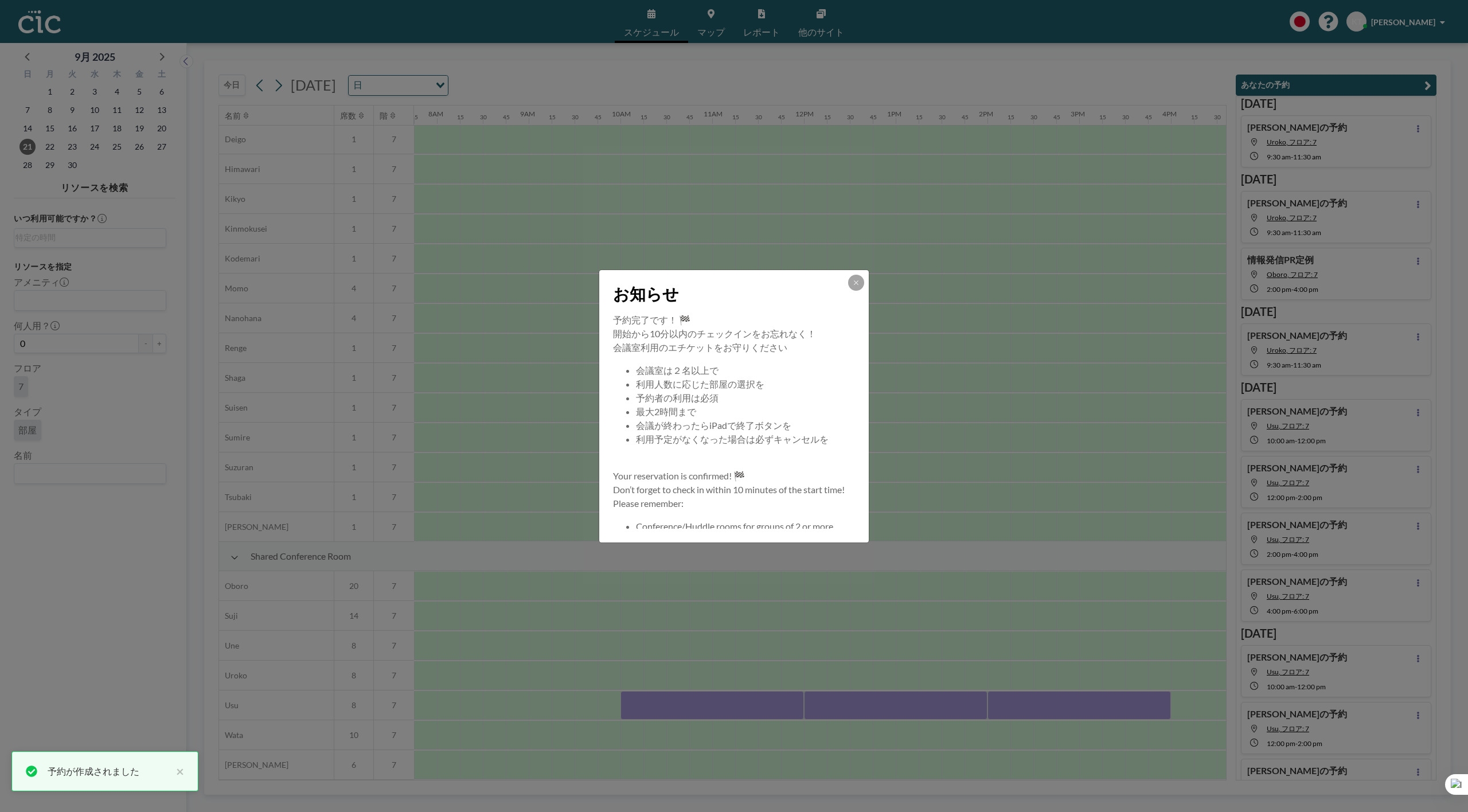
drag, startPoint x: 919, startPoint y: 778, endPoint x: 1000, endPoint y: 779, distance: 81.0
click at [1000, 779] on div "お知らせ 予約完了です！ 🏁 開始から10分以内のチェックインをお忘れなく！ 会議室利用のエチケットをお守りください 会議室は２名以上で 利用人数に応じた部屋…" at bounding box center [734, 406] width 1468 height 812
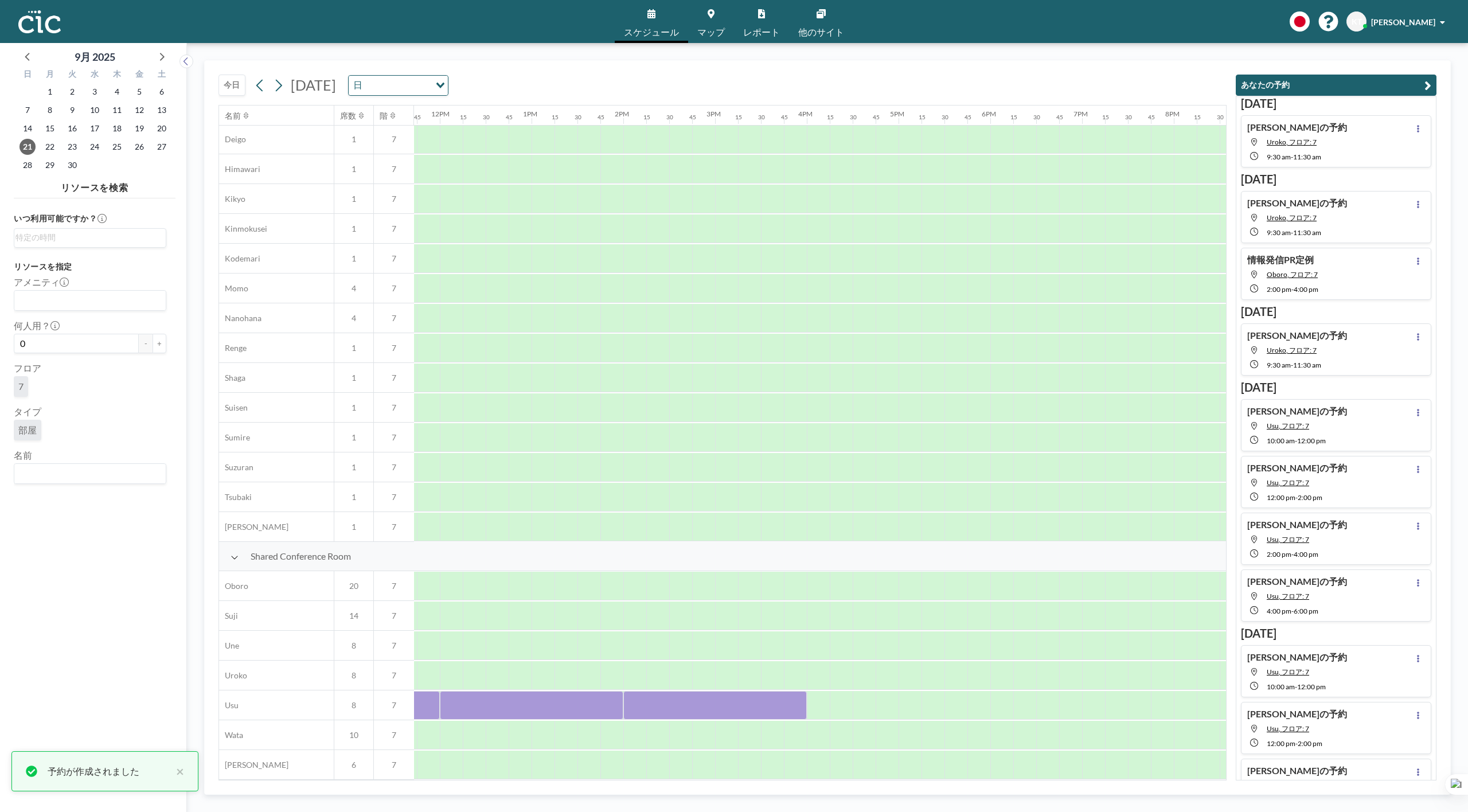
scroll to position [425, 1085]
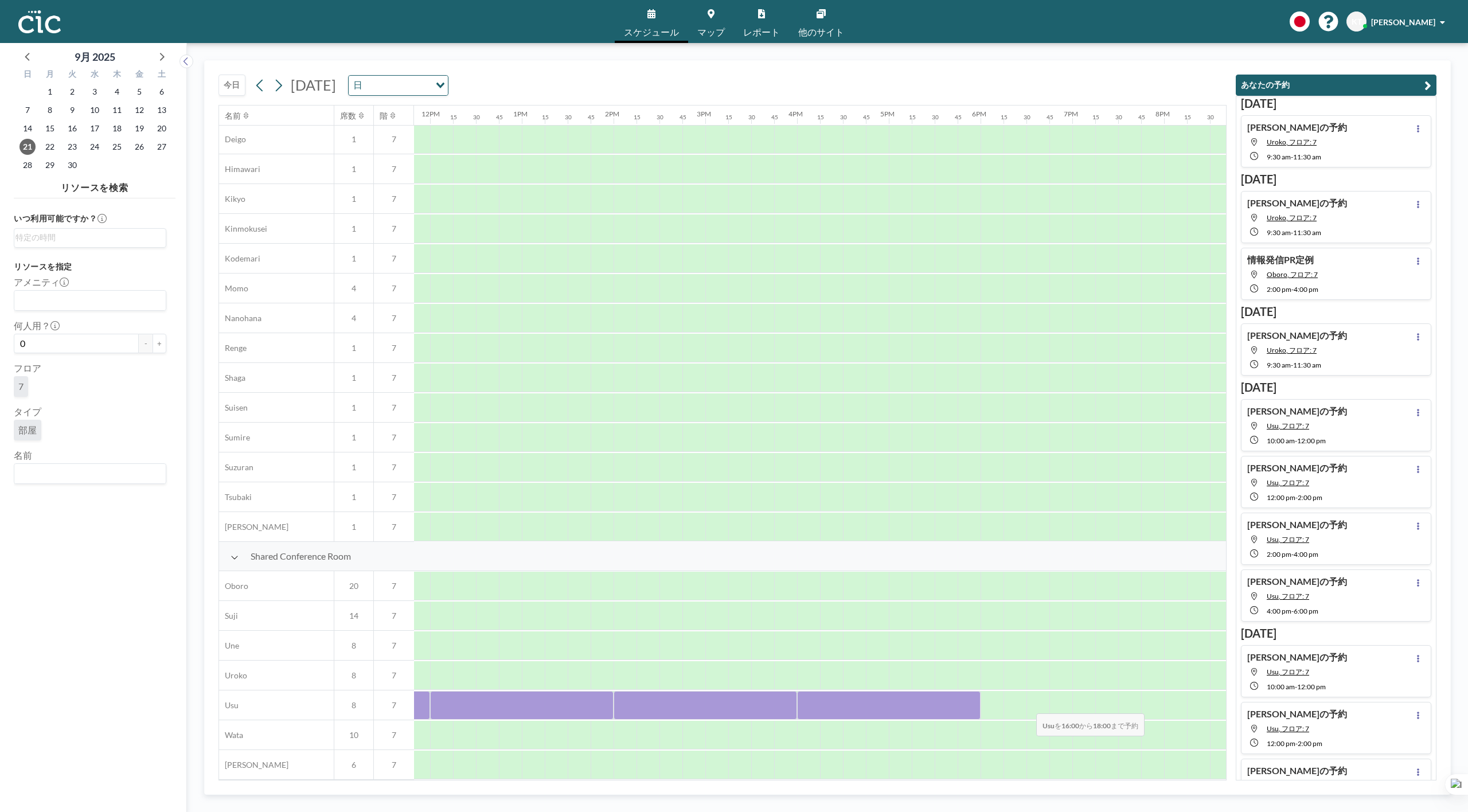
drag, startPoint x: 813, startPoint y: 700, endPoint x: 1027, endPoint y: 705, distance: 214.1
click at [1027, 705] on div at bounding box center [430, 705] width 2202 height 30
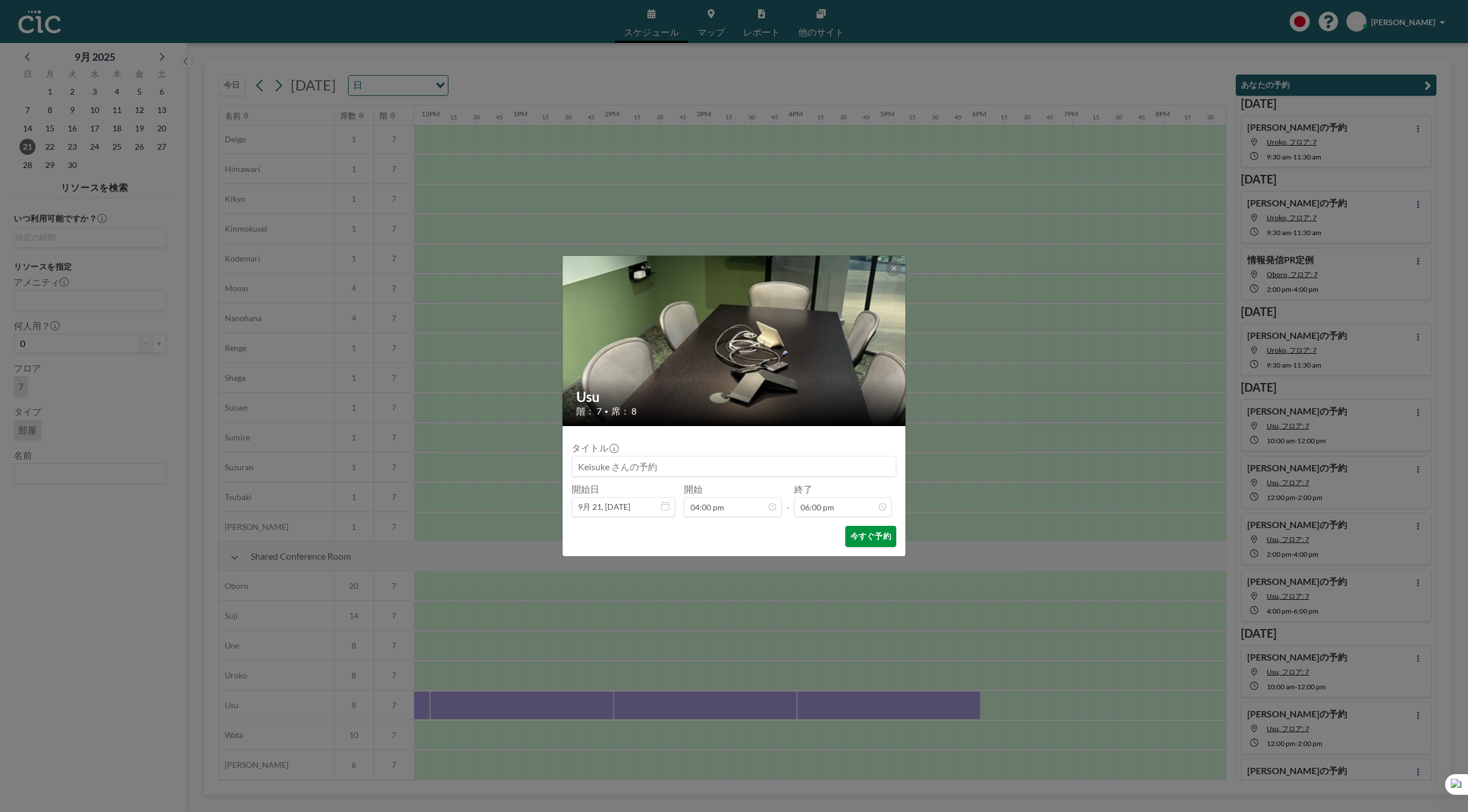
click at [876, 537] on button "今すぐ予約" at bounding box center [871, 536] width 51 height 21
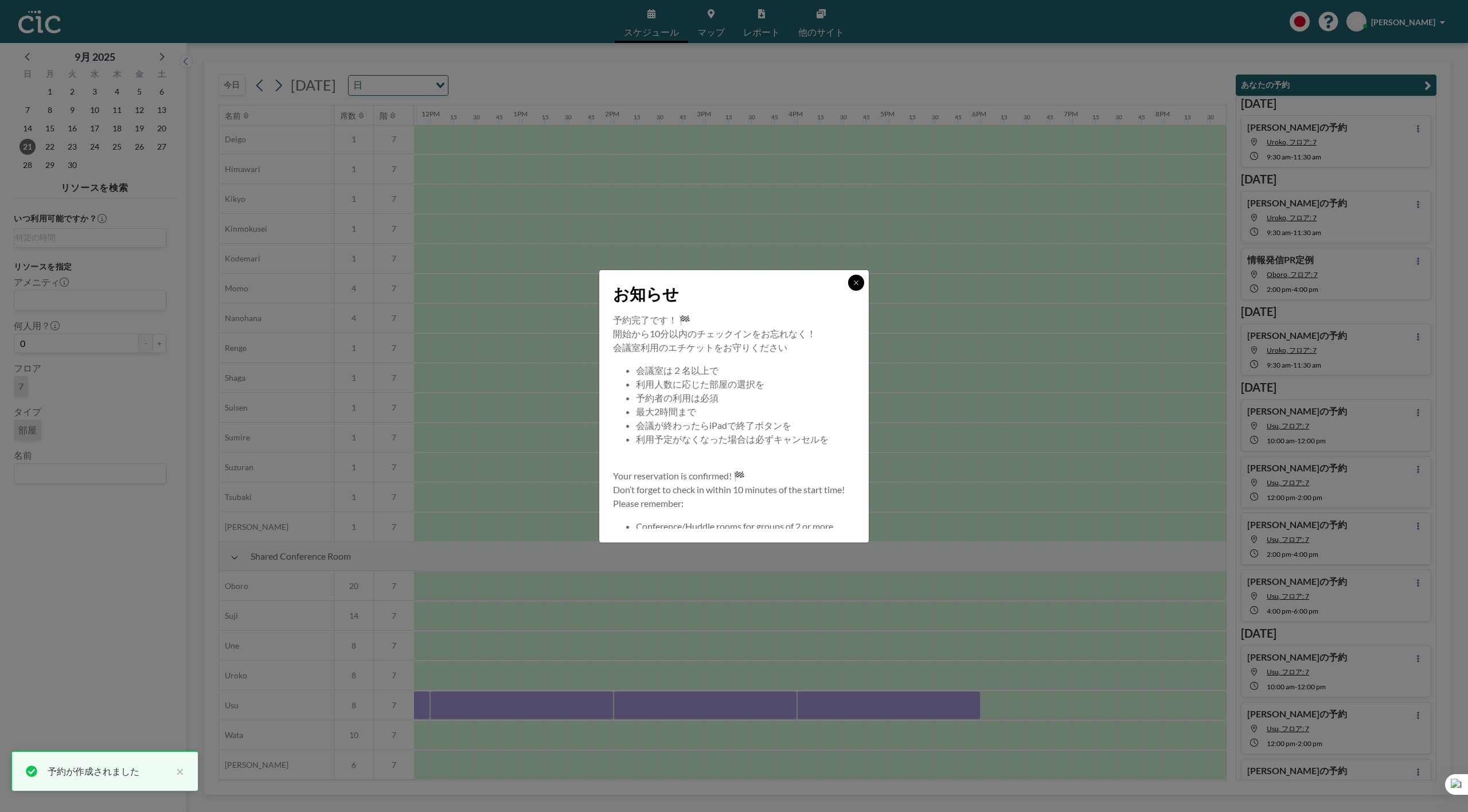
click at [854, 286] on button at bounding box center [856, 282] width 16 height 16
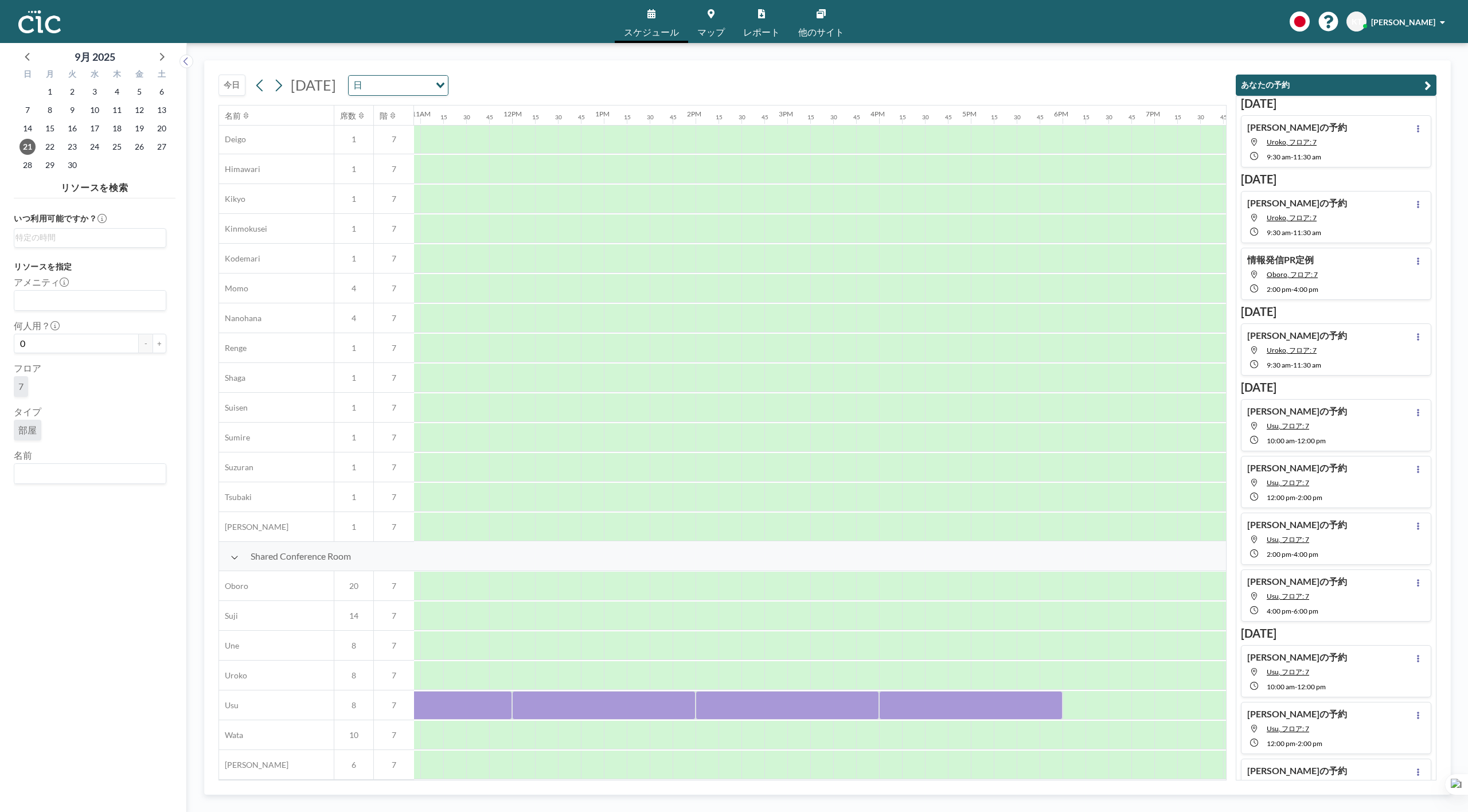
scroll to position [425, 946]
